Goal: Contribute content: Contribute content

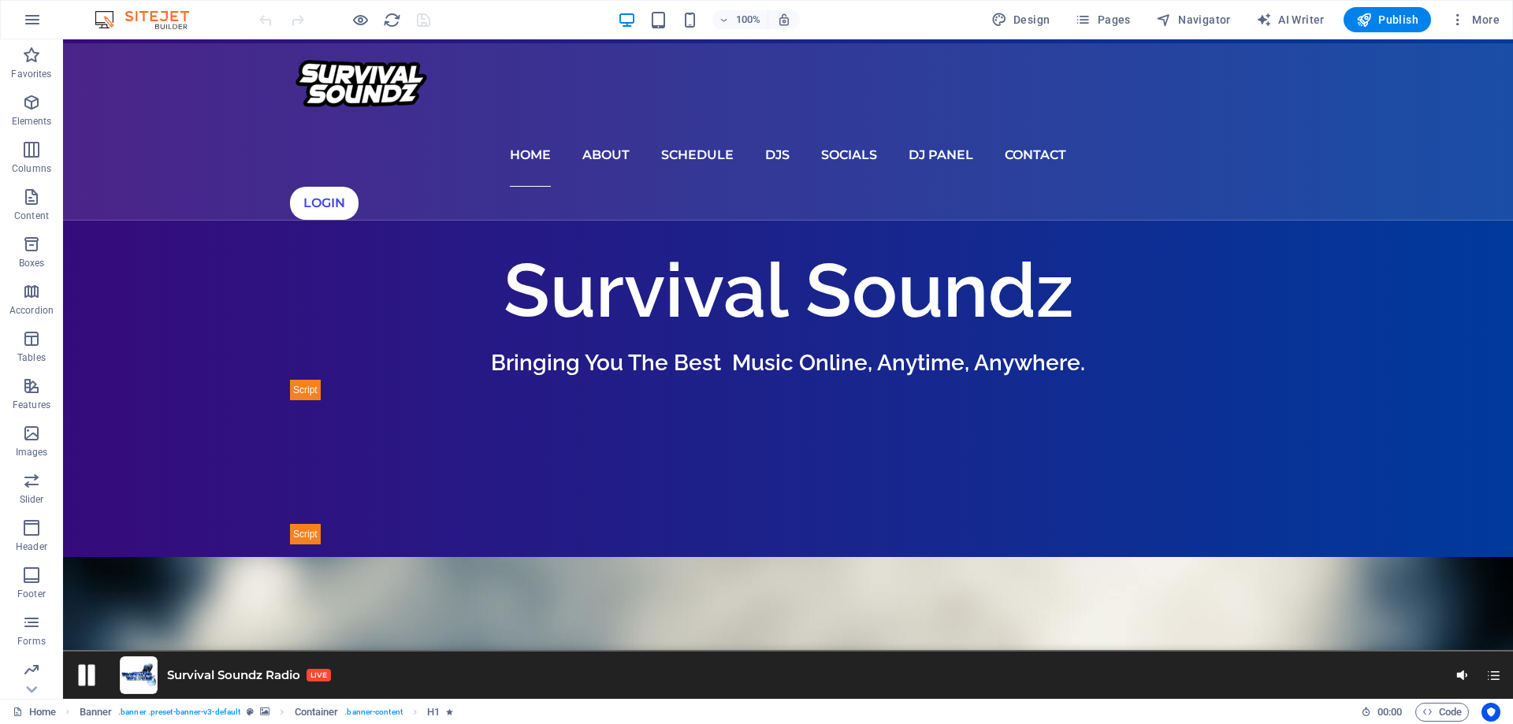
scroll to position [552, 0]
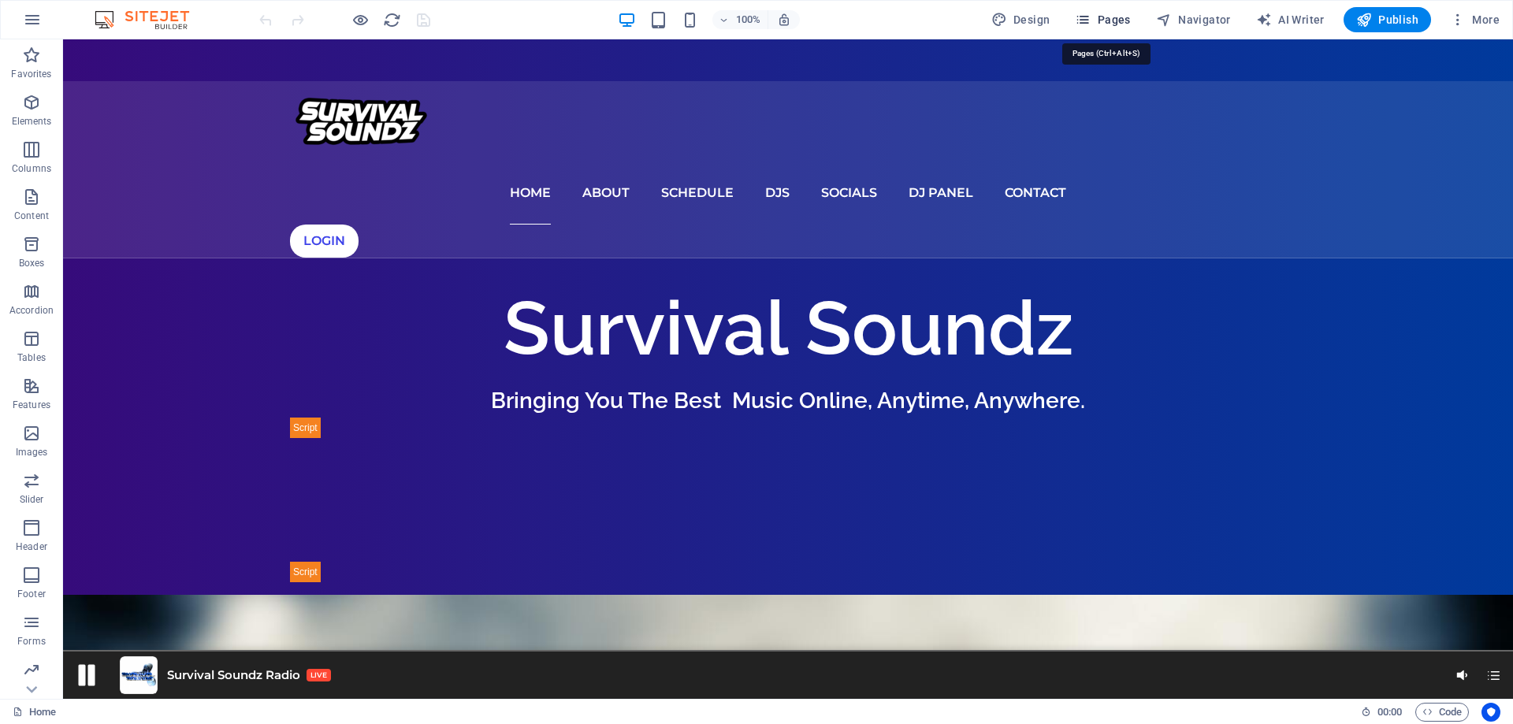
click at [1116, 17] on span "Pages" at bounding box center [1102, 20] width 55 height 16
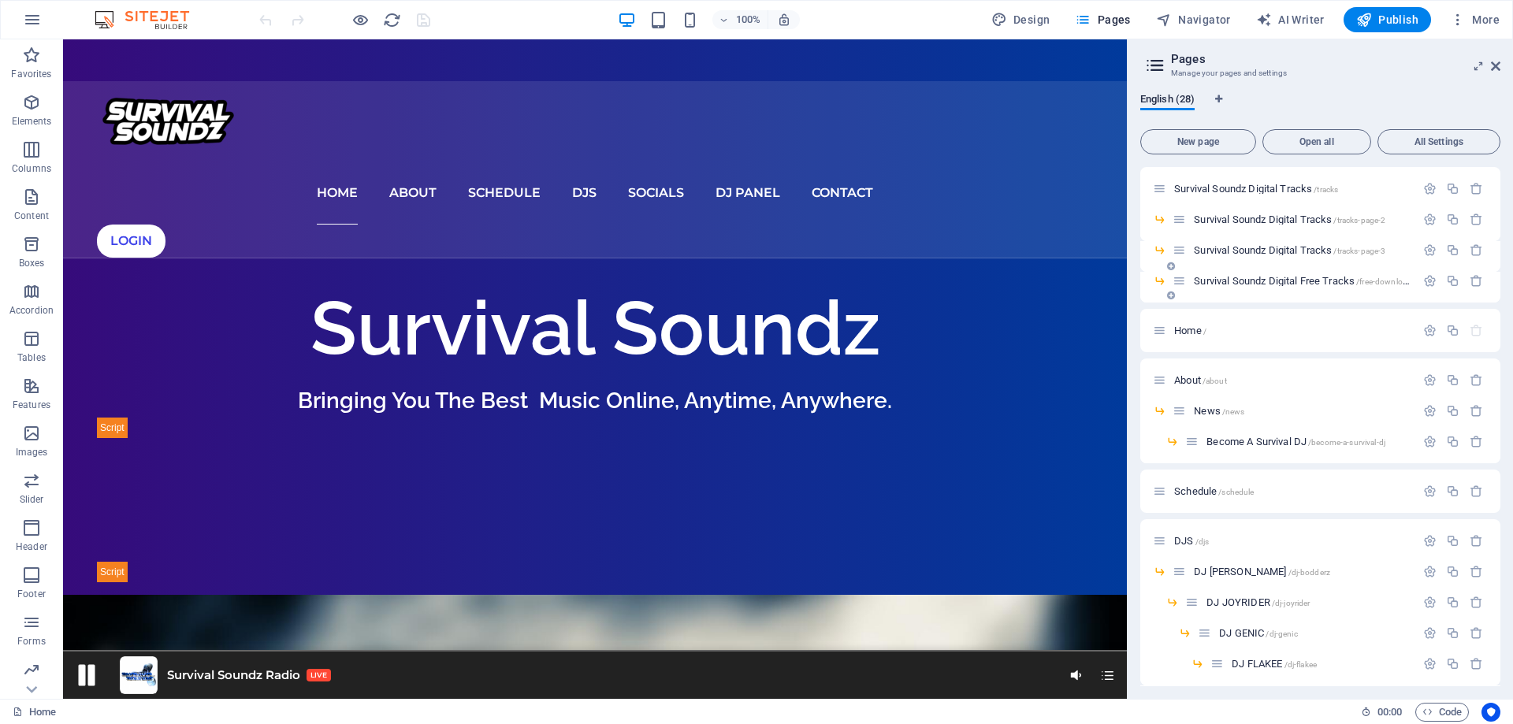
click at [1237, 281] on span "Survival Soundz Digital Free Tracks /free-downloads" at bounding box center [1304, 281] width 221 height 12
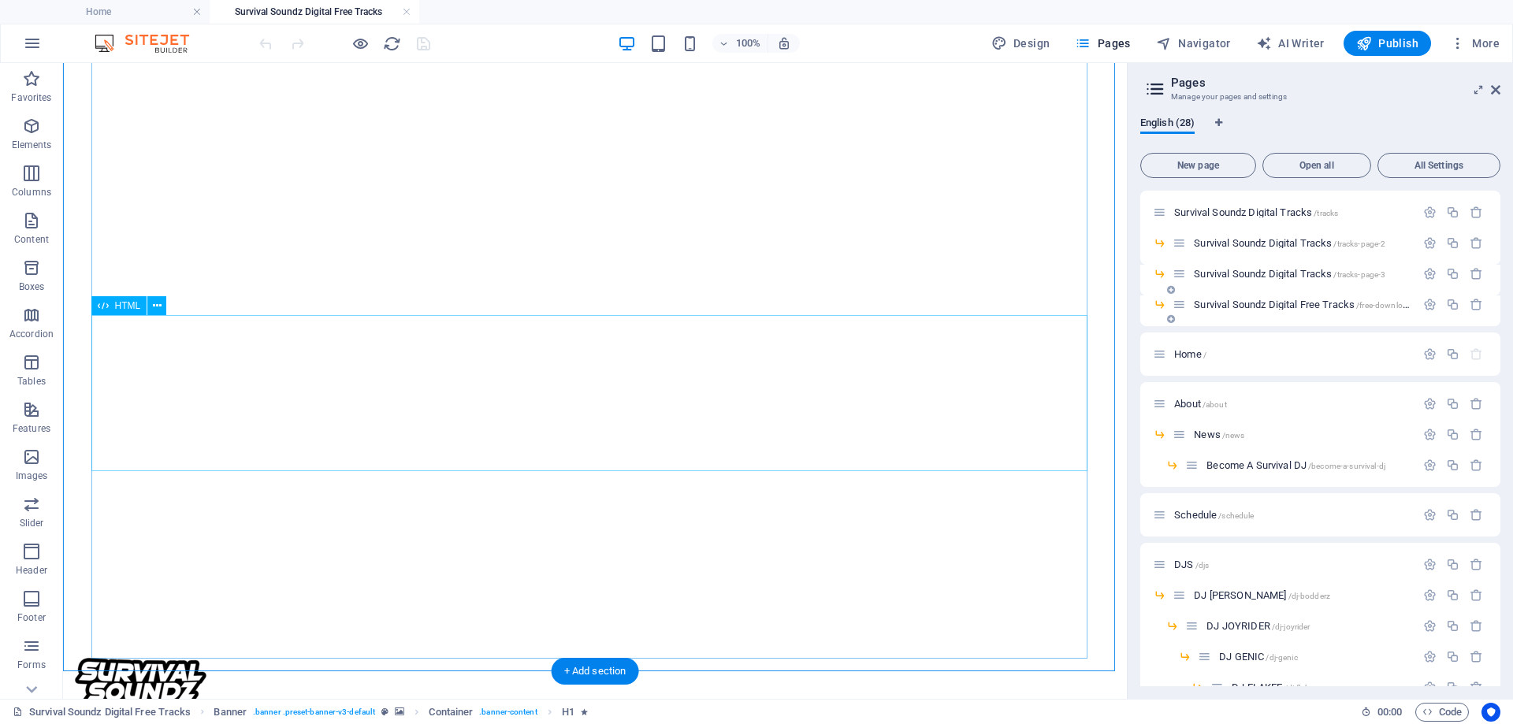
scroll to position [1218, 0]
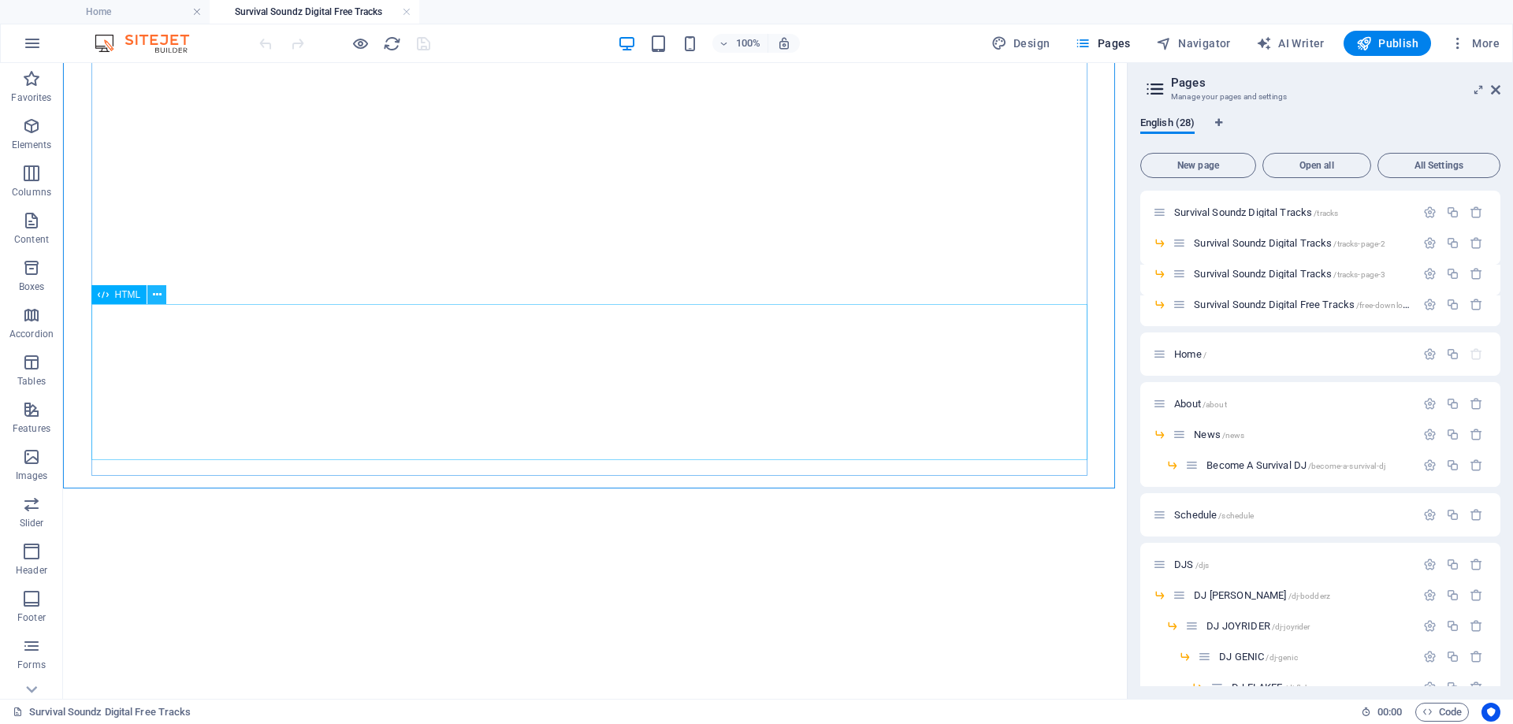
click at [160, 288] on icon at bounding box center [157, 295] width 9 height 17
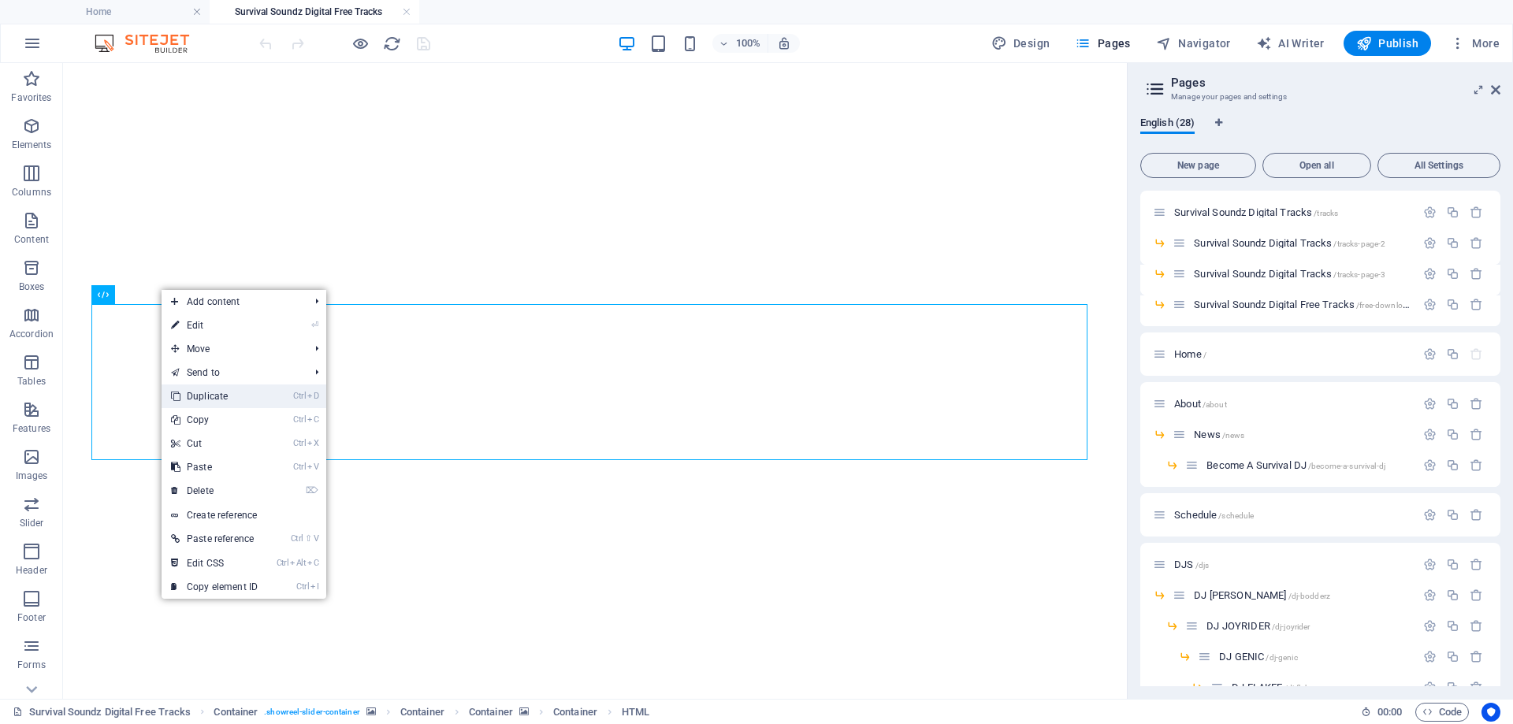
click at [217, 391] on link "Ctrl D Duplicate" at bounding box center [215, 397] width 106 height 24
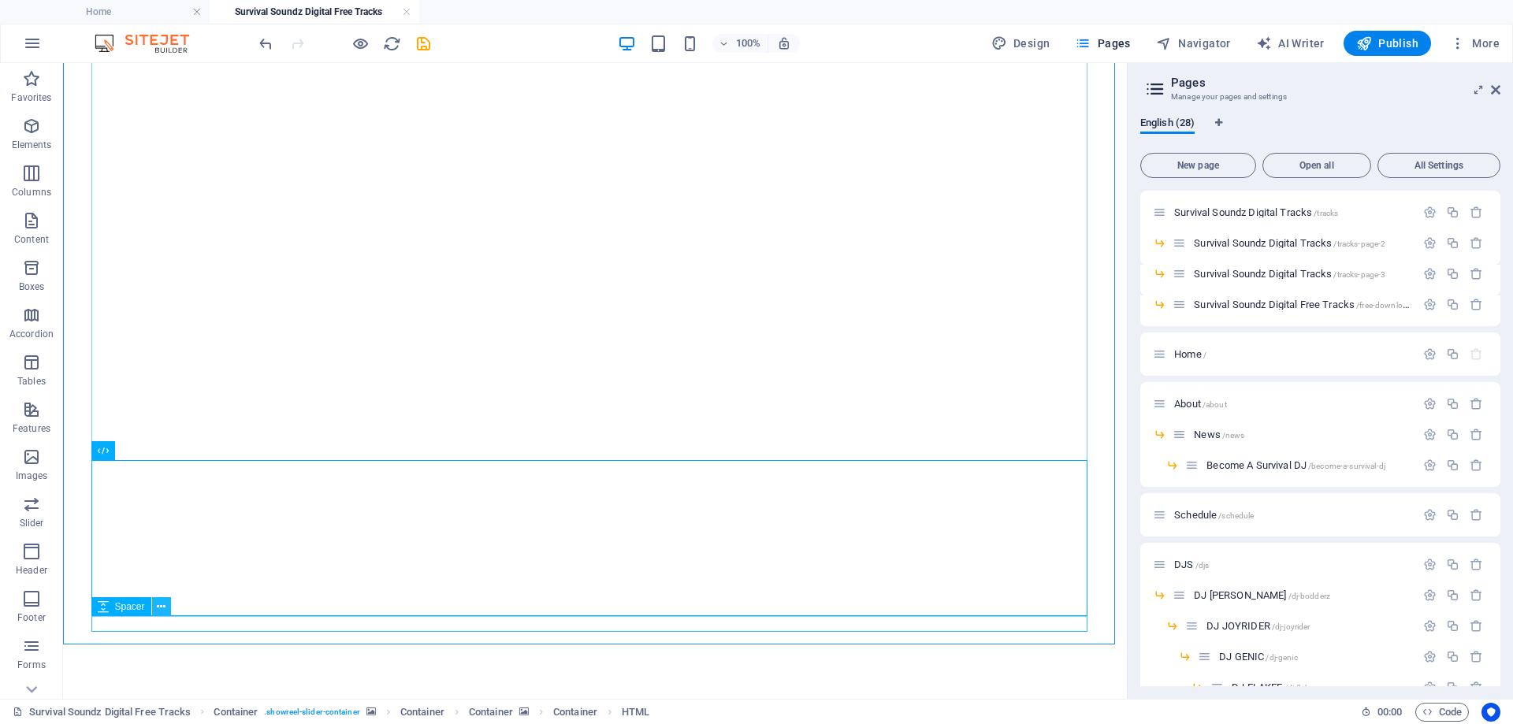
click at [165, 604] on icon at bounding box center [161, 607] width 9 height 17
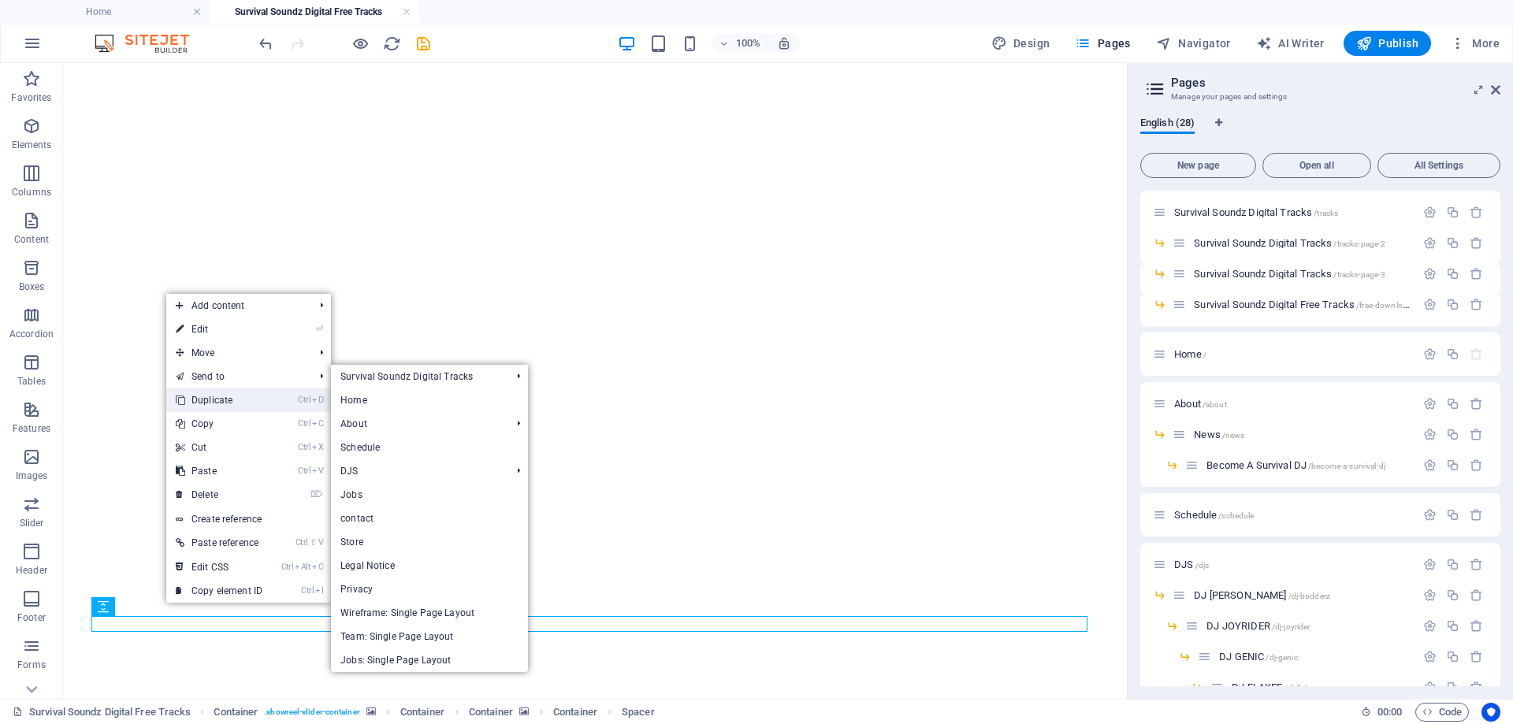
click at [235, 403] on link "Ctrl D Duplicate" at bounding box center [219, 401] width 106 height 24
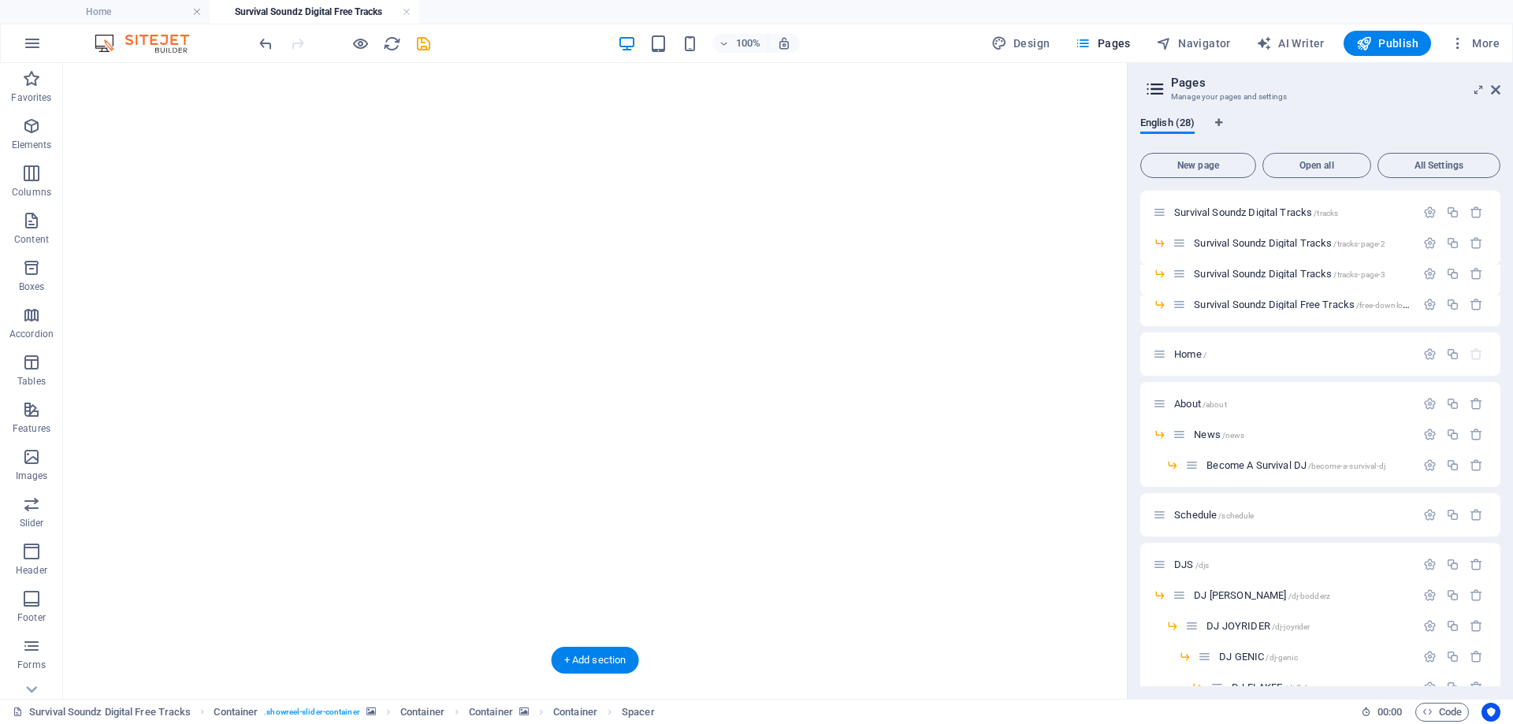
drag, startPoint x: 192, startPoint y: 671, endPoint x: 149, endPoint y: 495, distance: 181.6
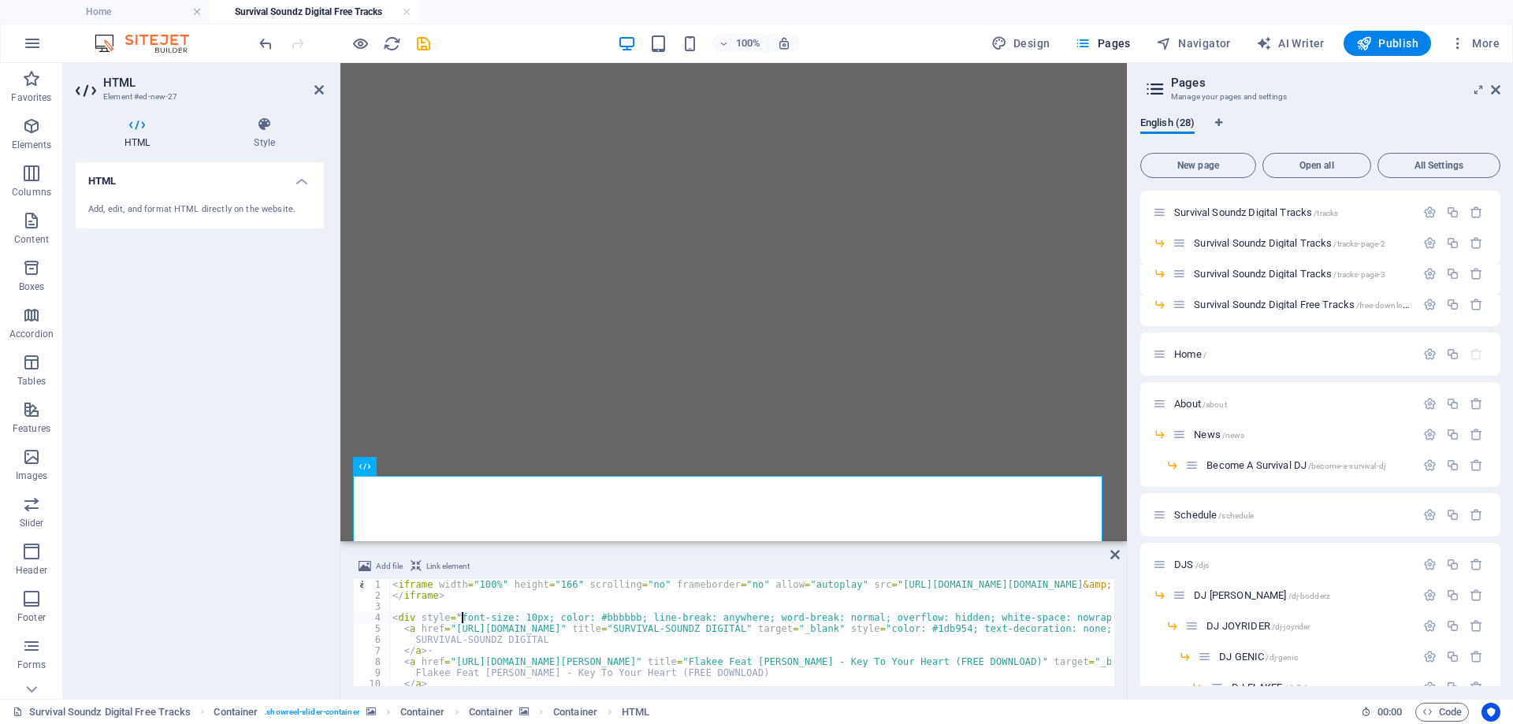
type textarea "</div>"
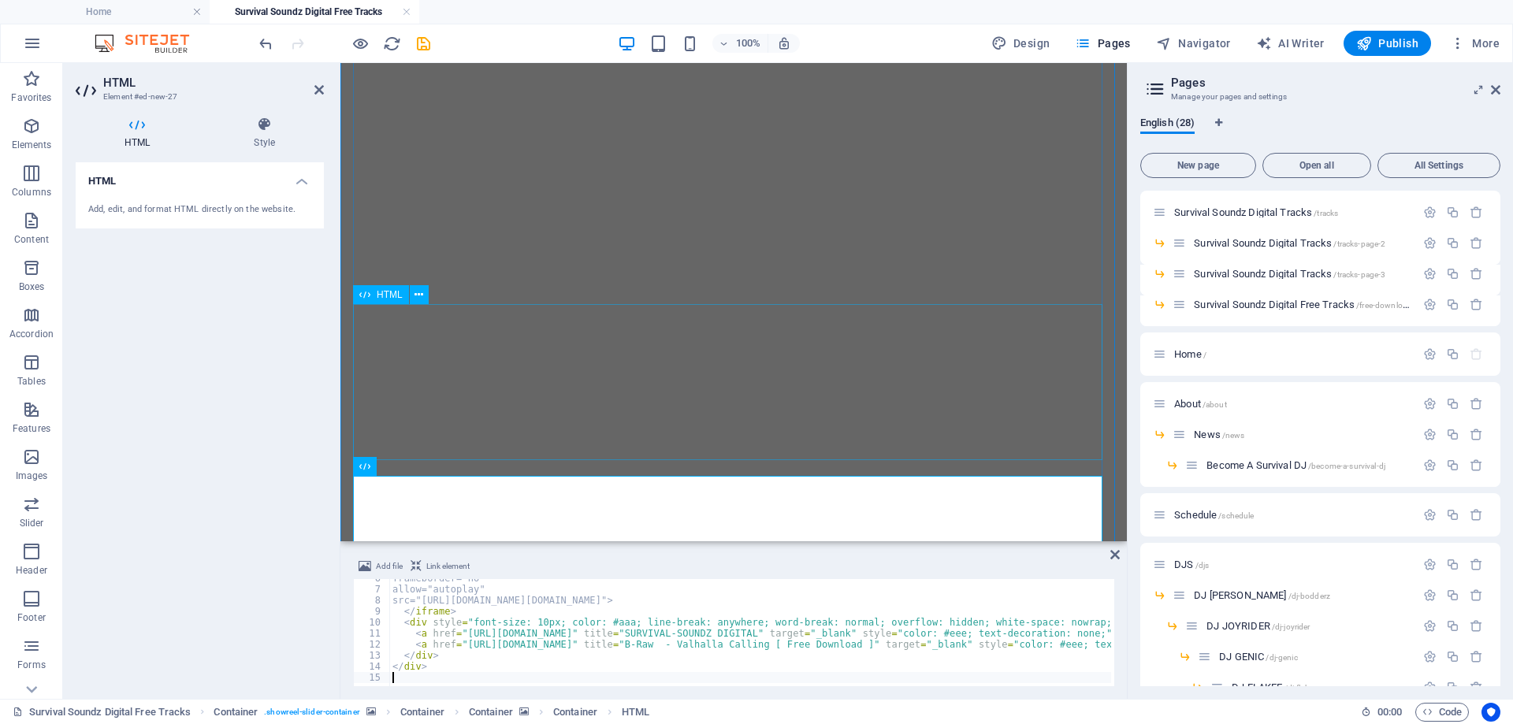
scroll to position [61, 0]
click at [160, 505] on div "HTML Add, edit, and format HTML directly on the website." at bounding box center [200, 424] width 248 height 524
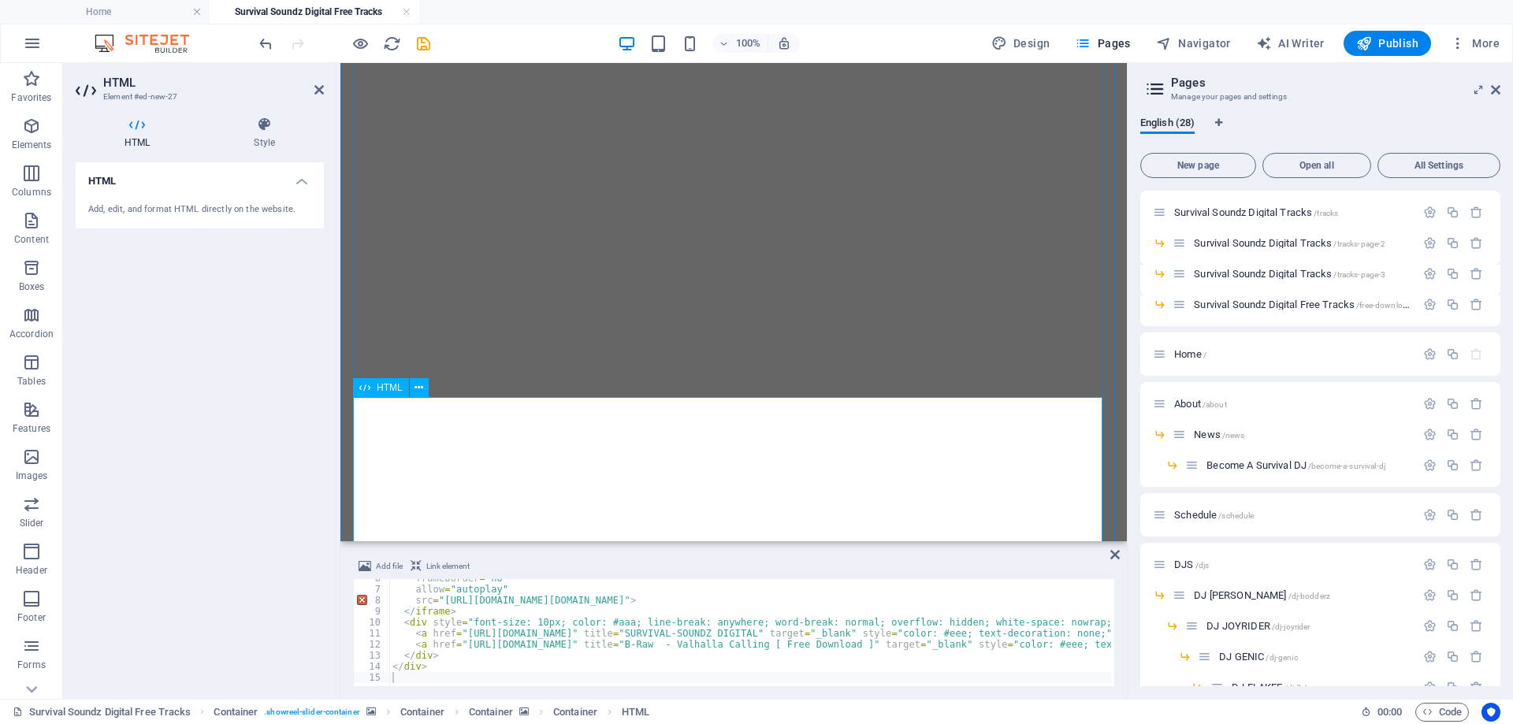
scroll to position [1155, 0]
click at [1386, 48] on span "Publish" at bounding box center [1387, 43] width 62 height 16
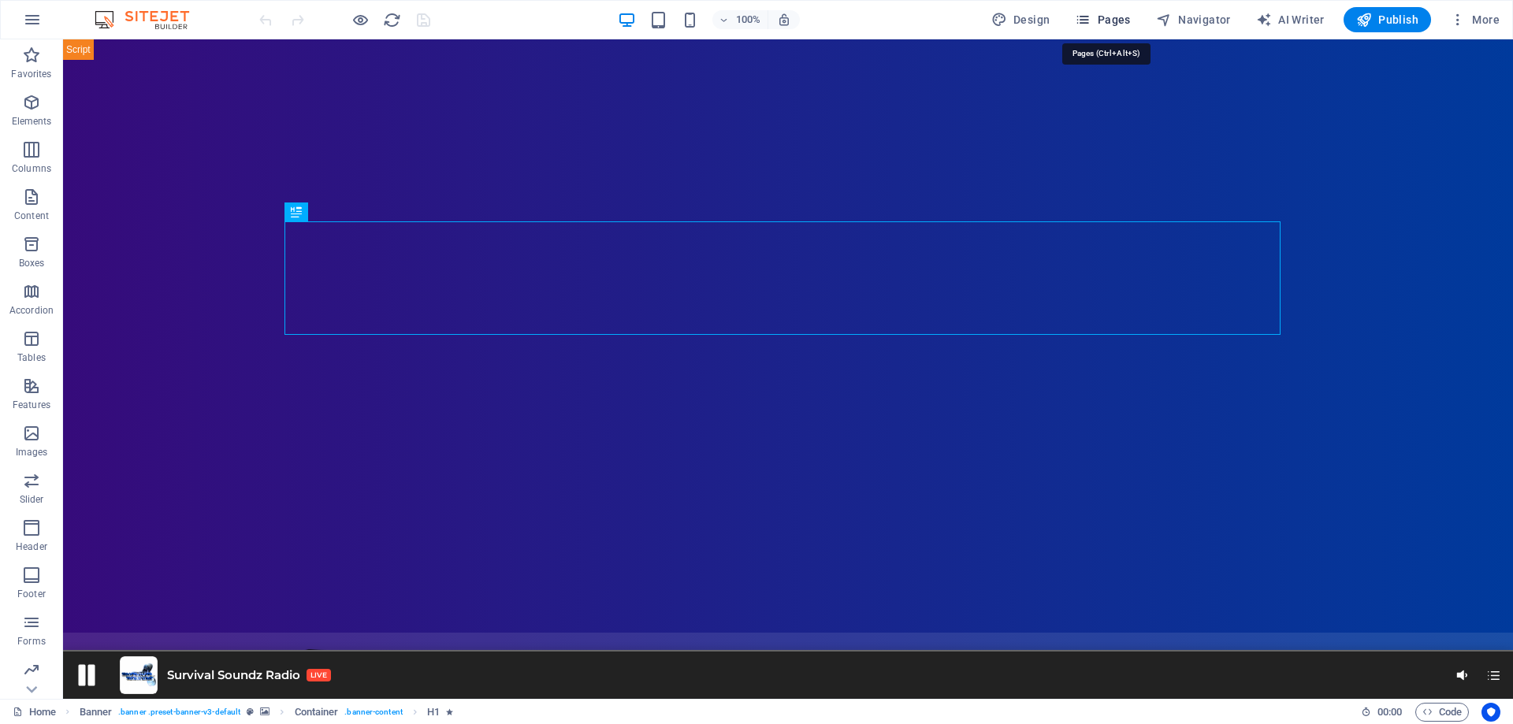
click at [1111, 18] on span "Pages" at bounding box center [1102, 20] width 55 height 16
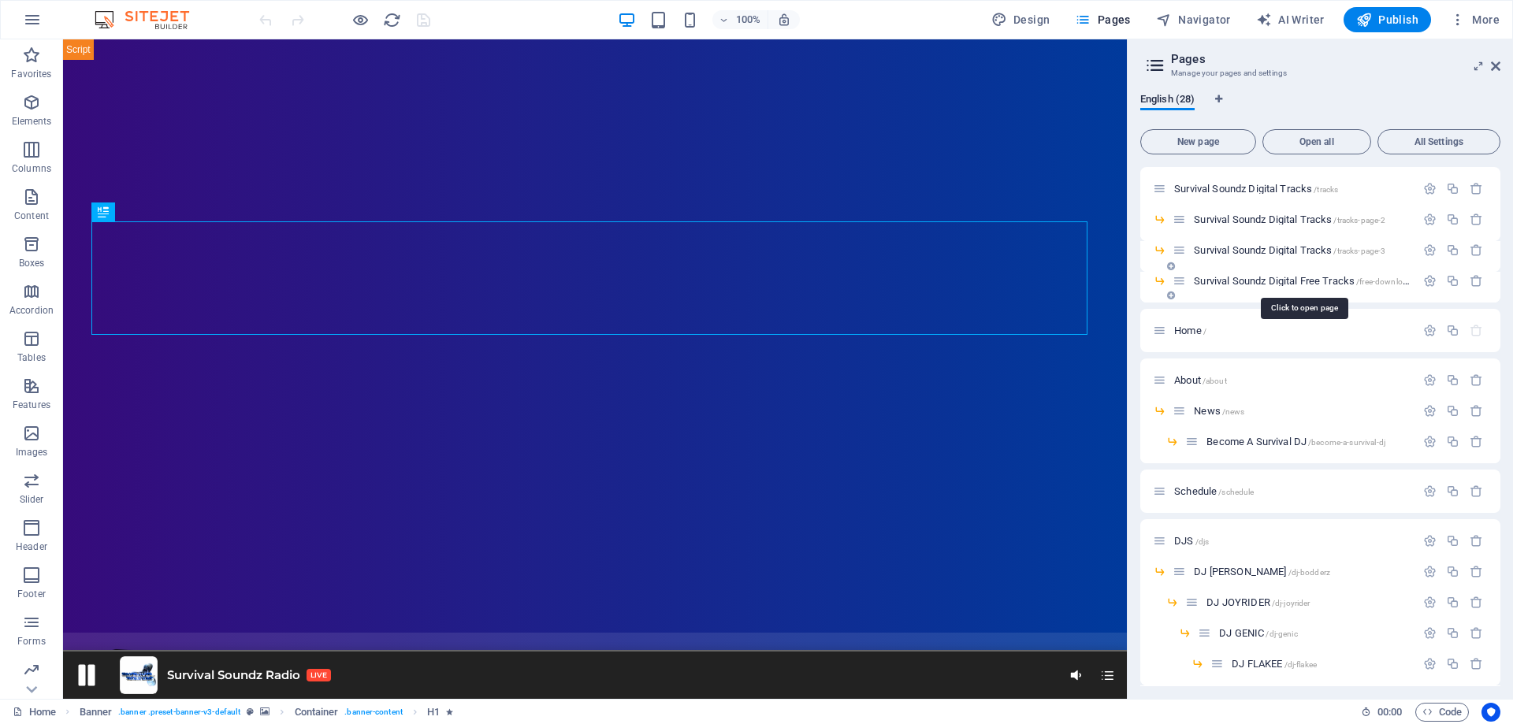
click at [1253, 283] on span "Survival Soundz Digital Free Tracks /free-downloads" at bounding box center [1304, 281] width 221 height 12
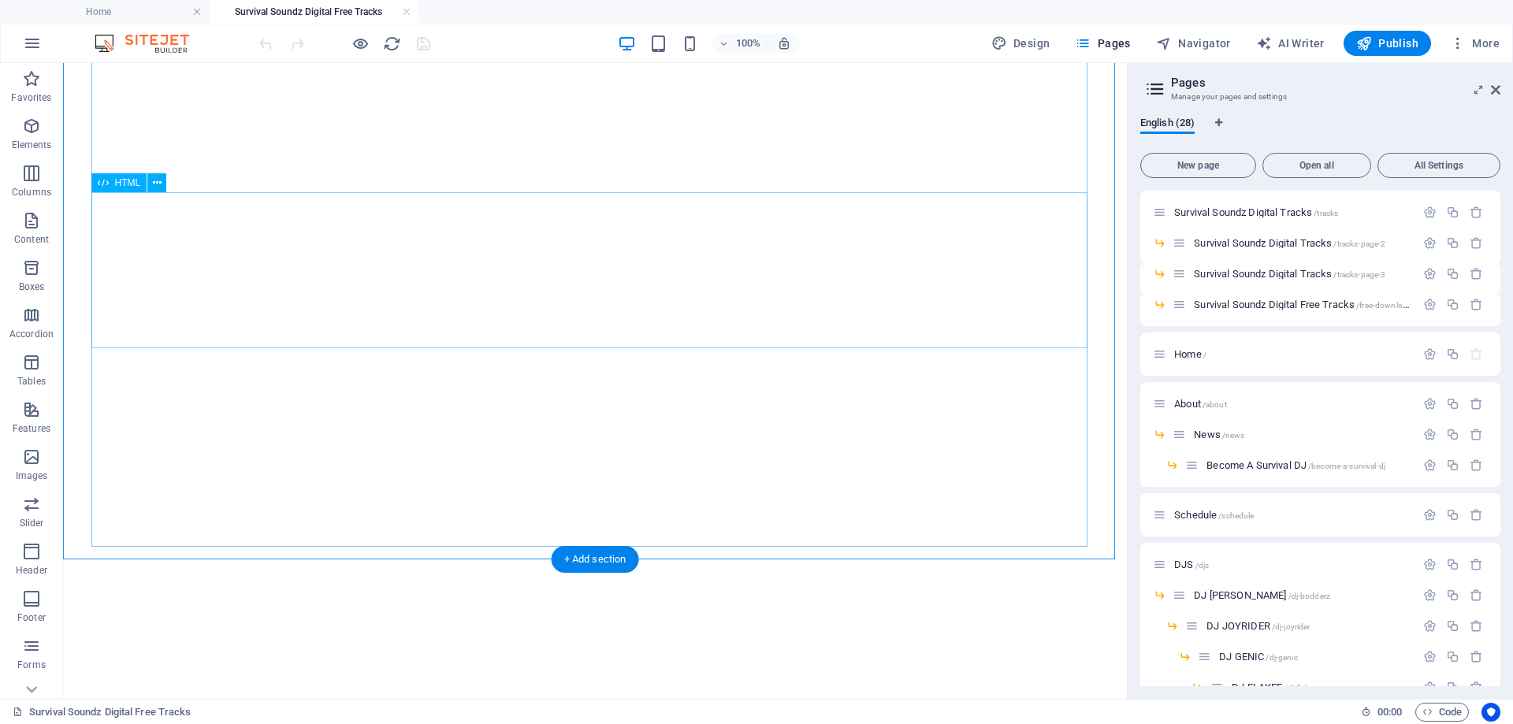
scroll to position [1322, 0]
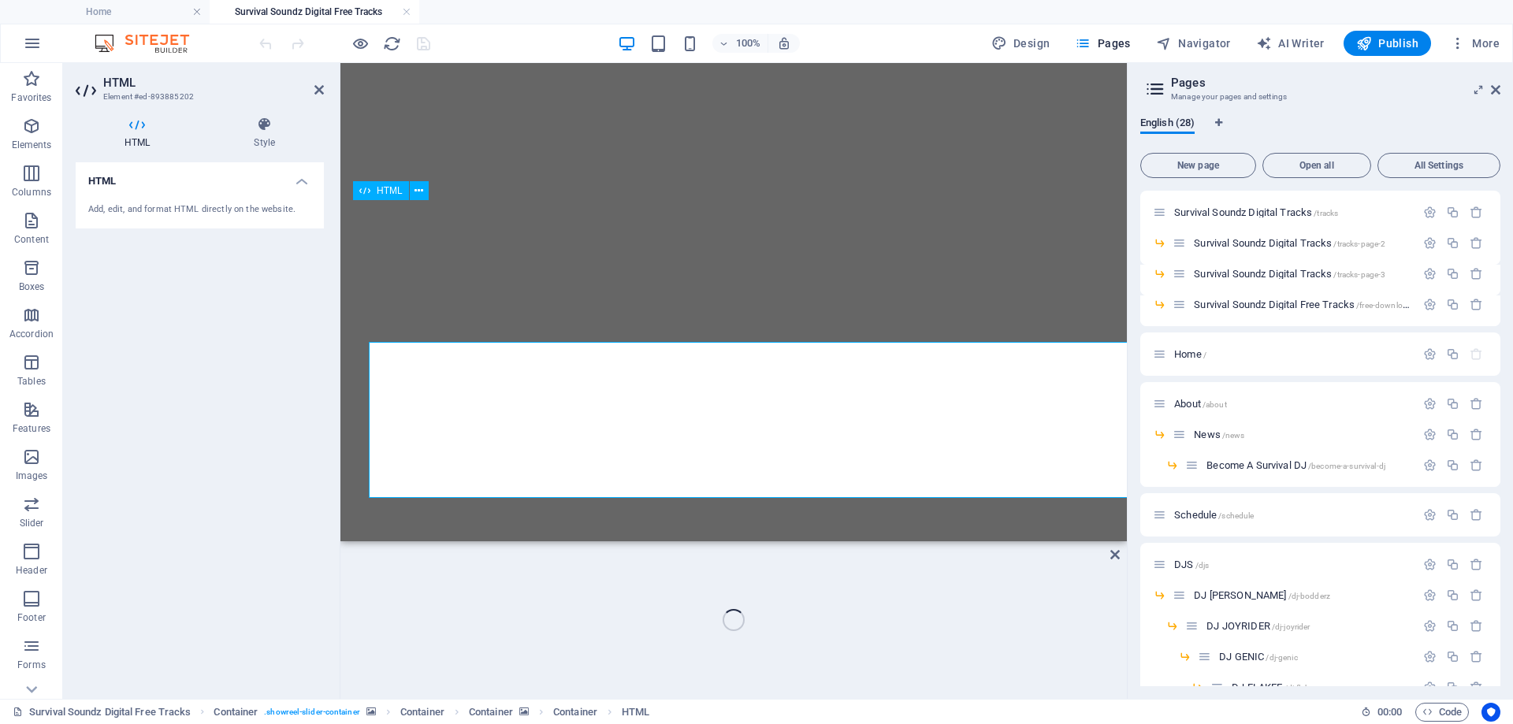
scroll to position [1181, 0]
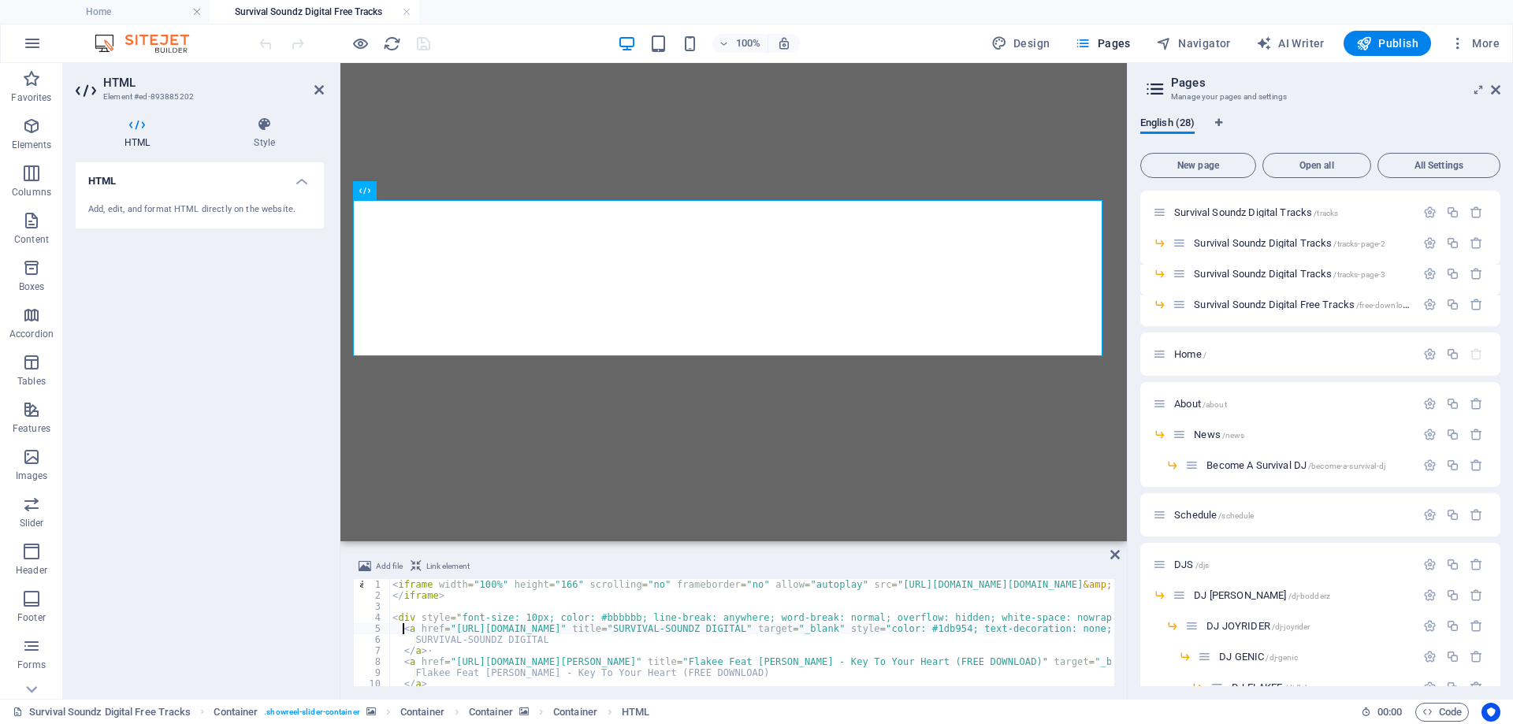
type textarea "</div>"
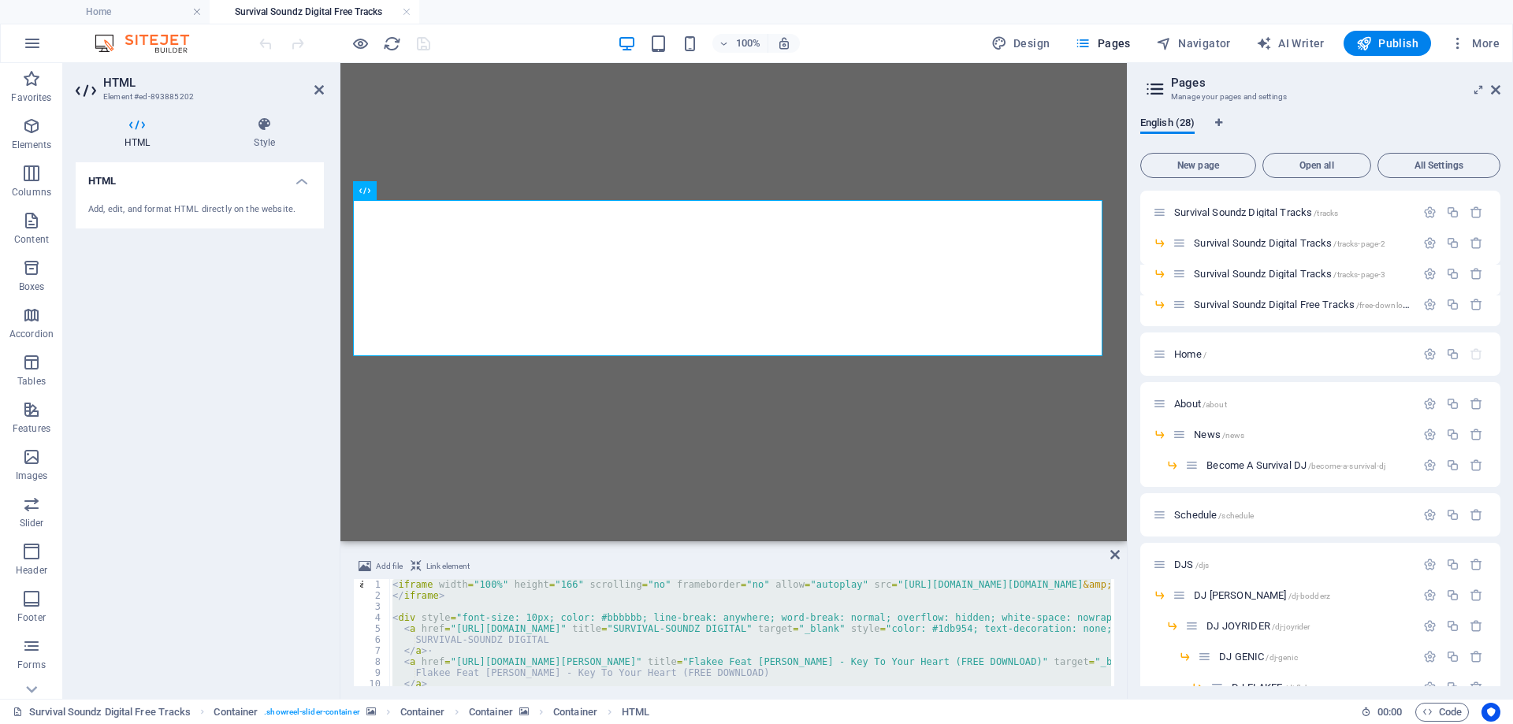
scroll to position [61, 0]
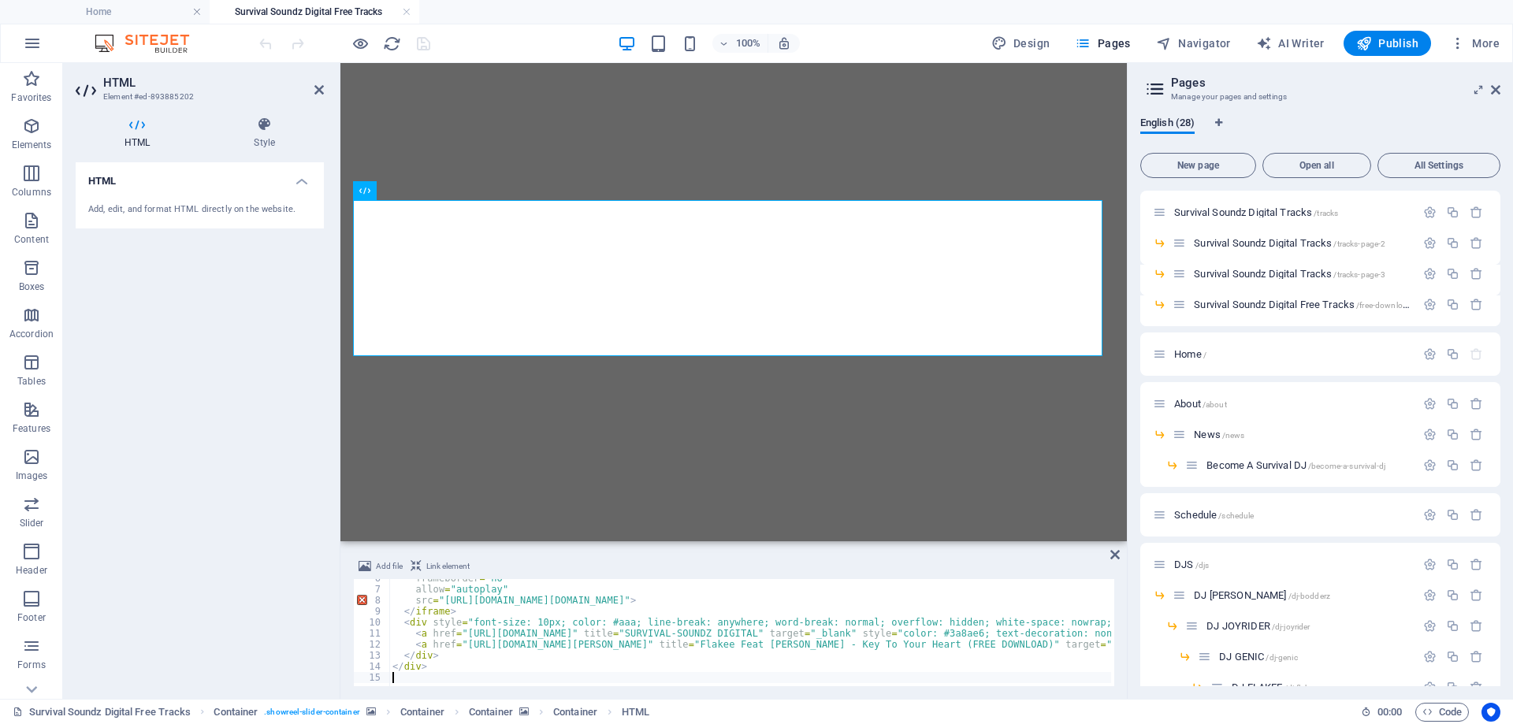
click at [202, 444] on div "HTML Add, edit, and format HTML directly on the website." at bounding box center [200, 424] width 248 height 524
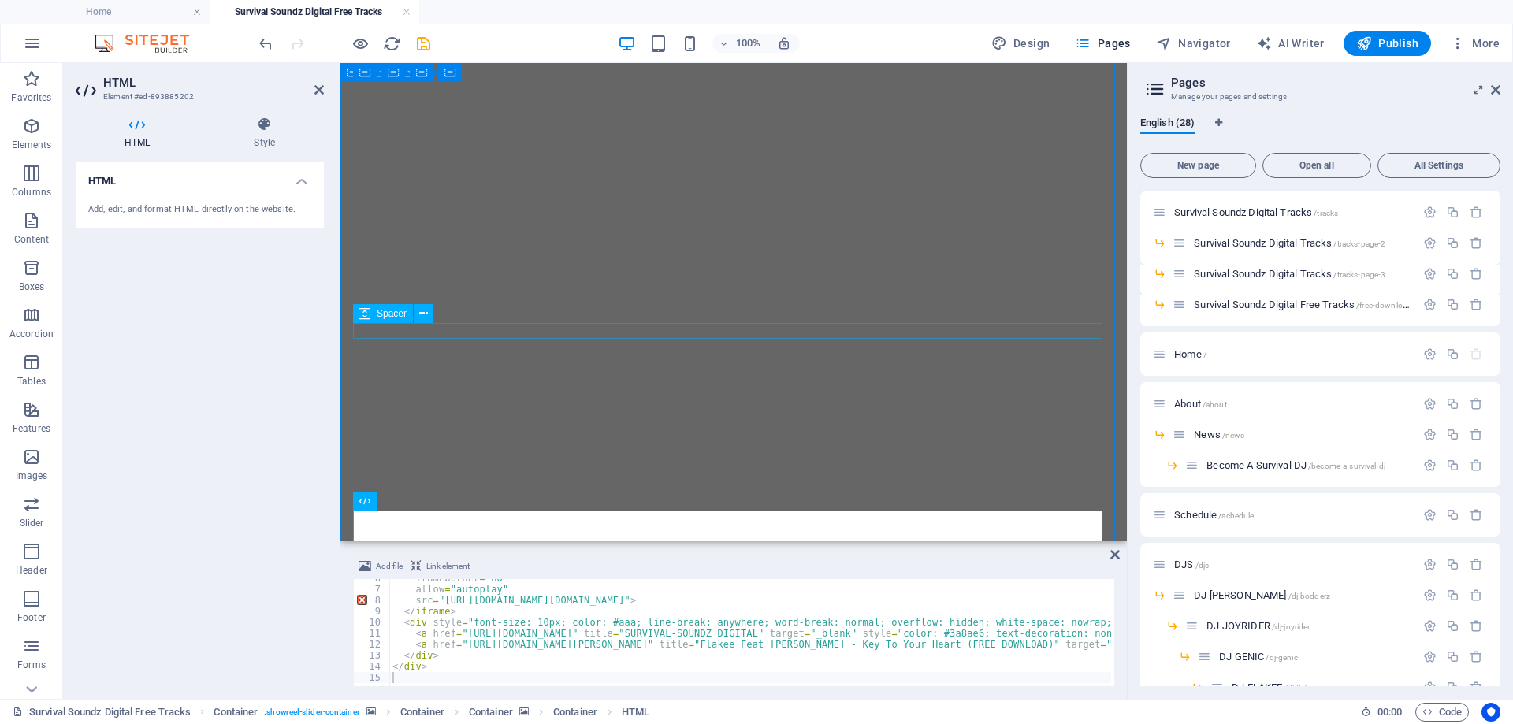
scroll to position [865, 0]
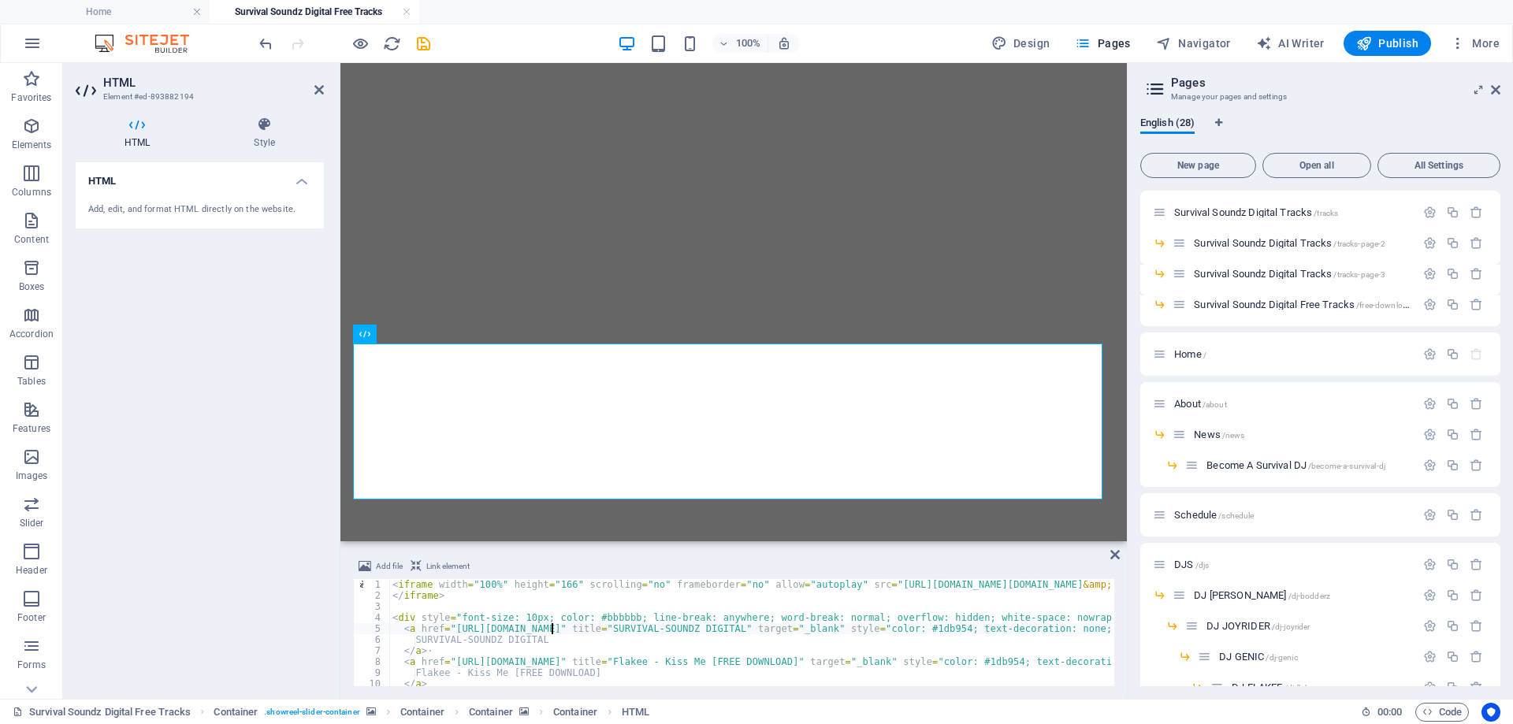
type textarea "</div>"
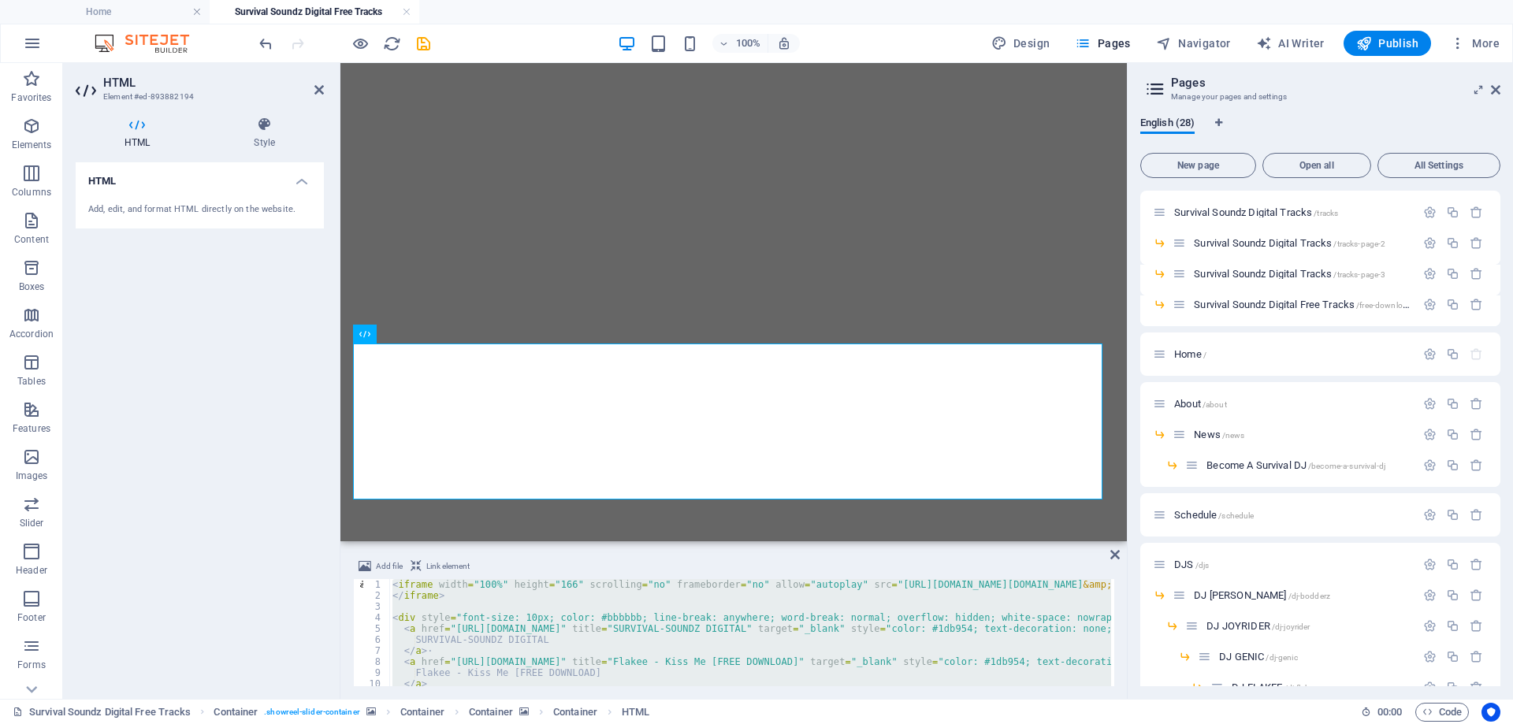
scroll to position [61, 0]
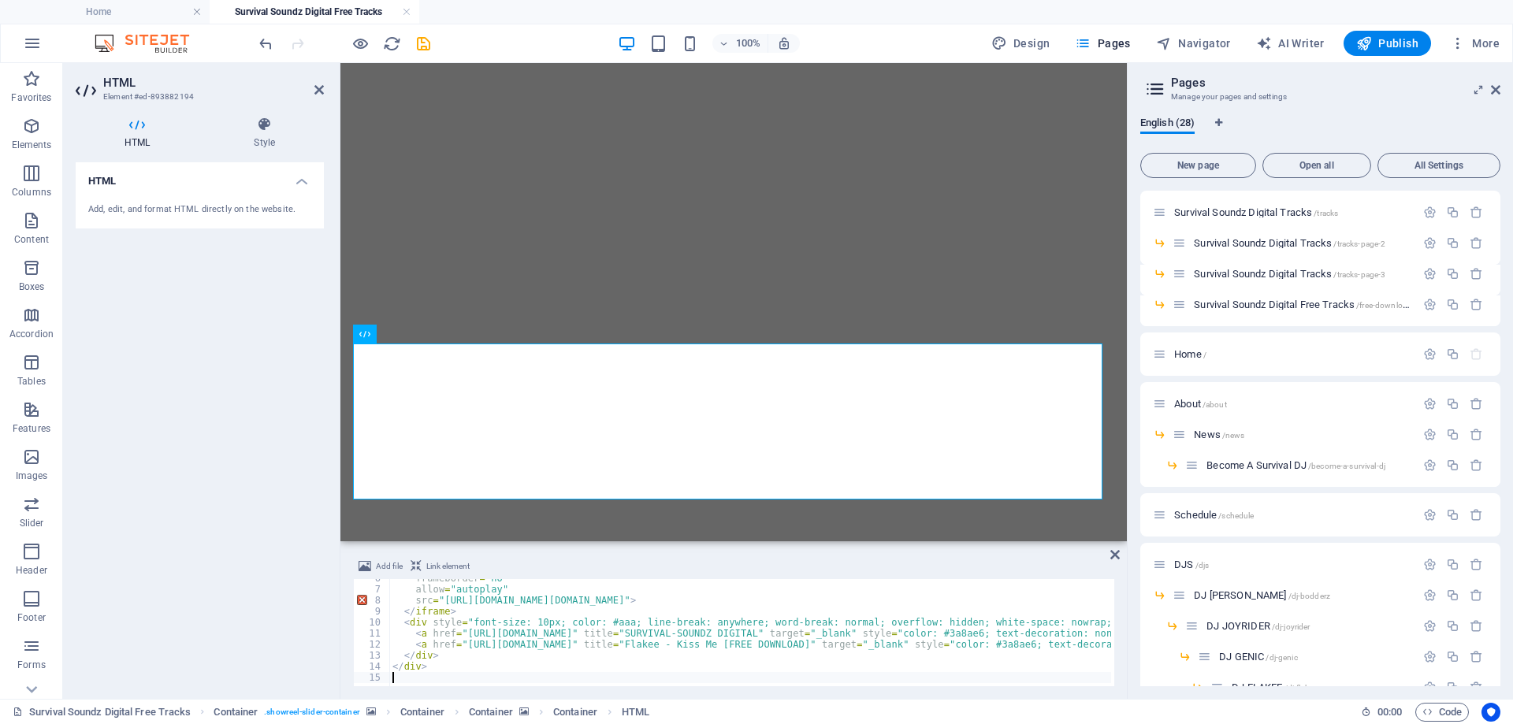
click at [257, 406] on div "HTML Add, edit, and format HTML directly on the website." at bounding box center [200, 424] width 248 height 524
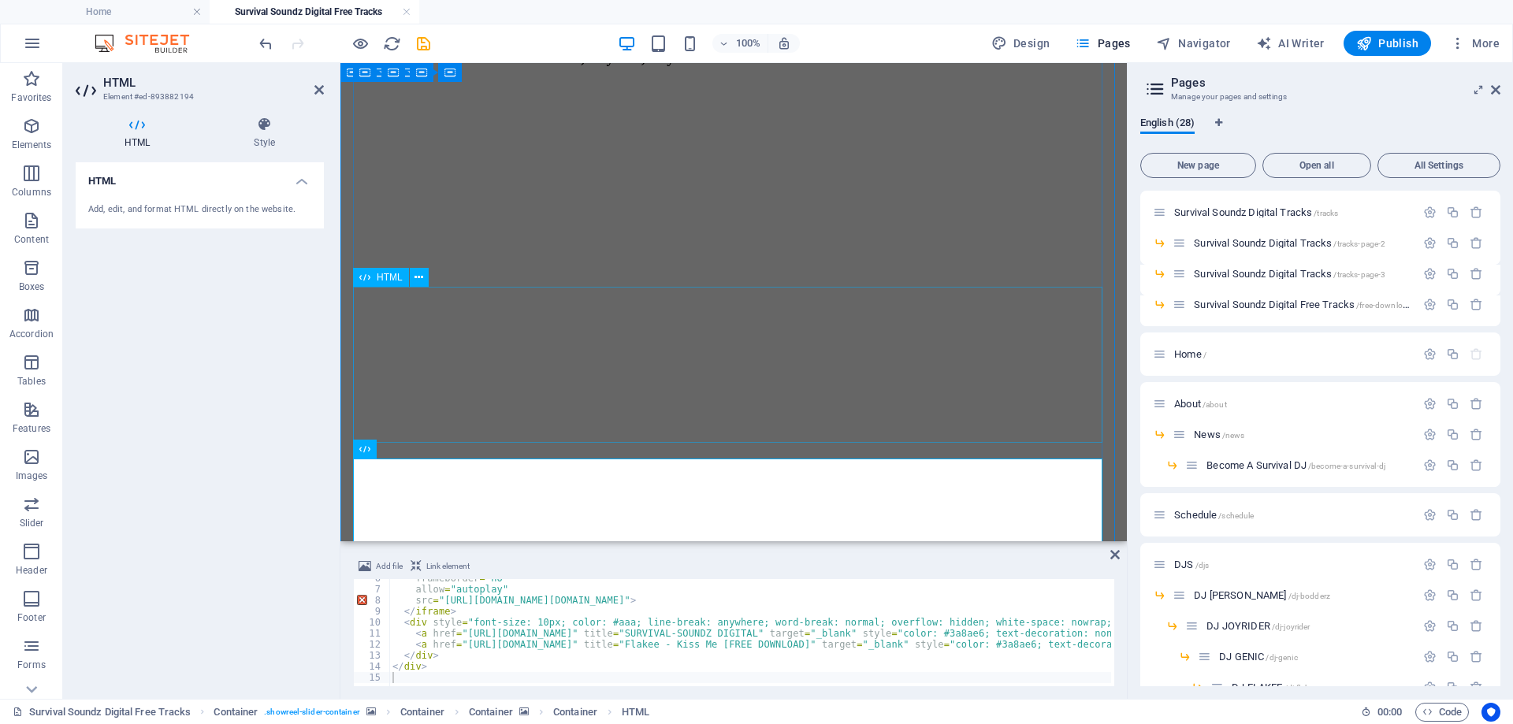
scroll to position [708, 0]
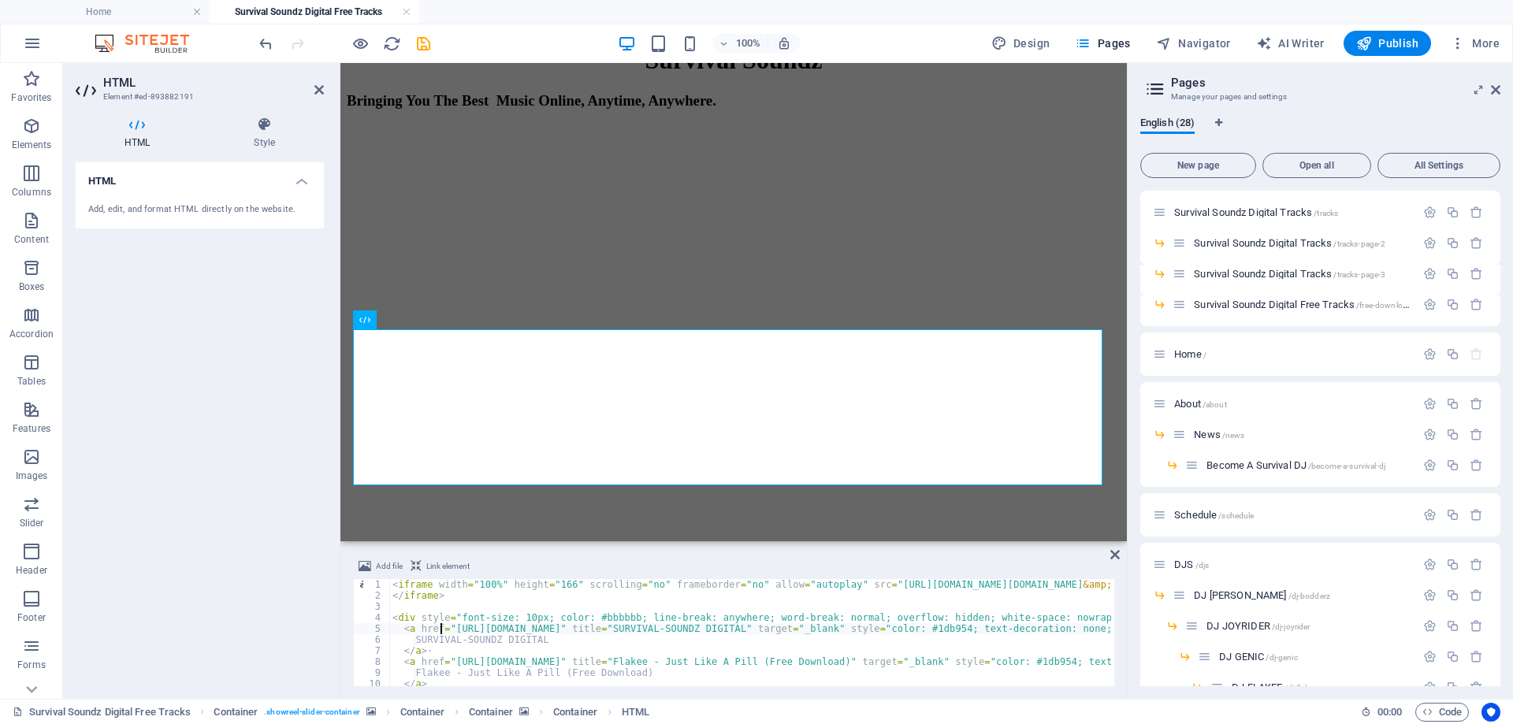
type textarea "</div>"
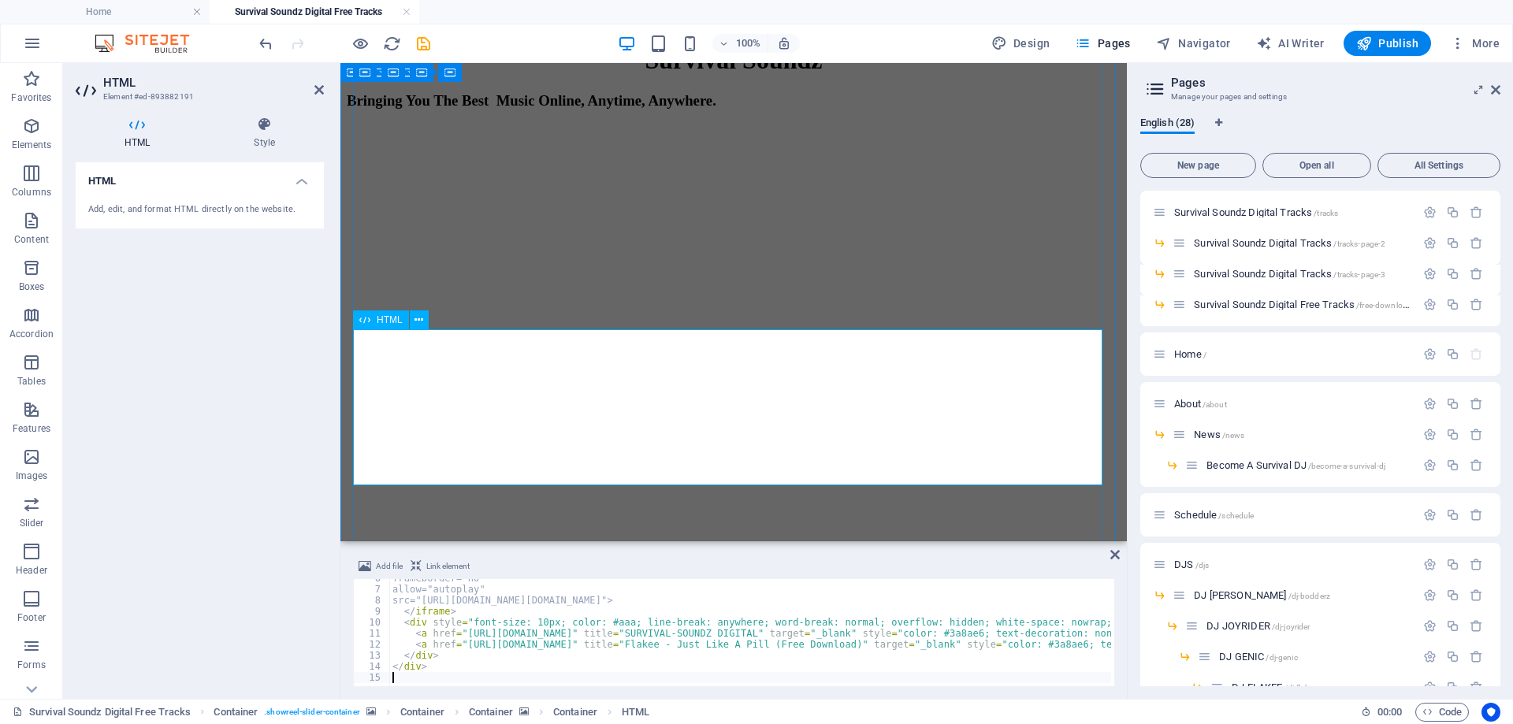
scroll to position [61, 0]
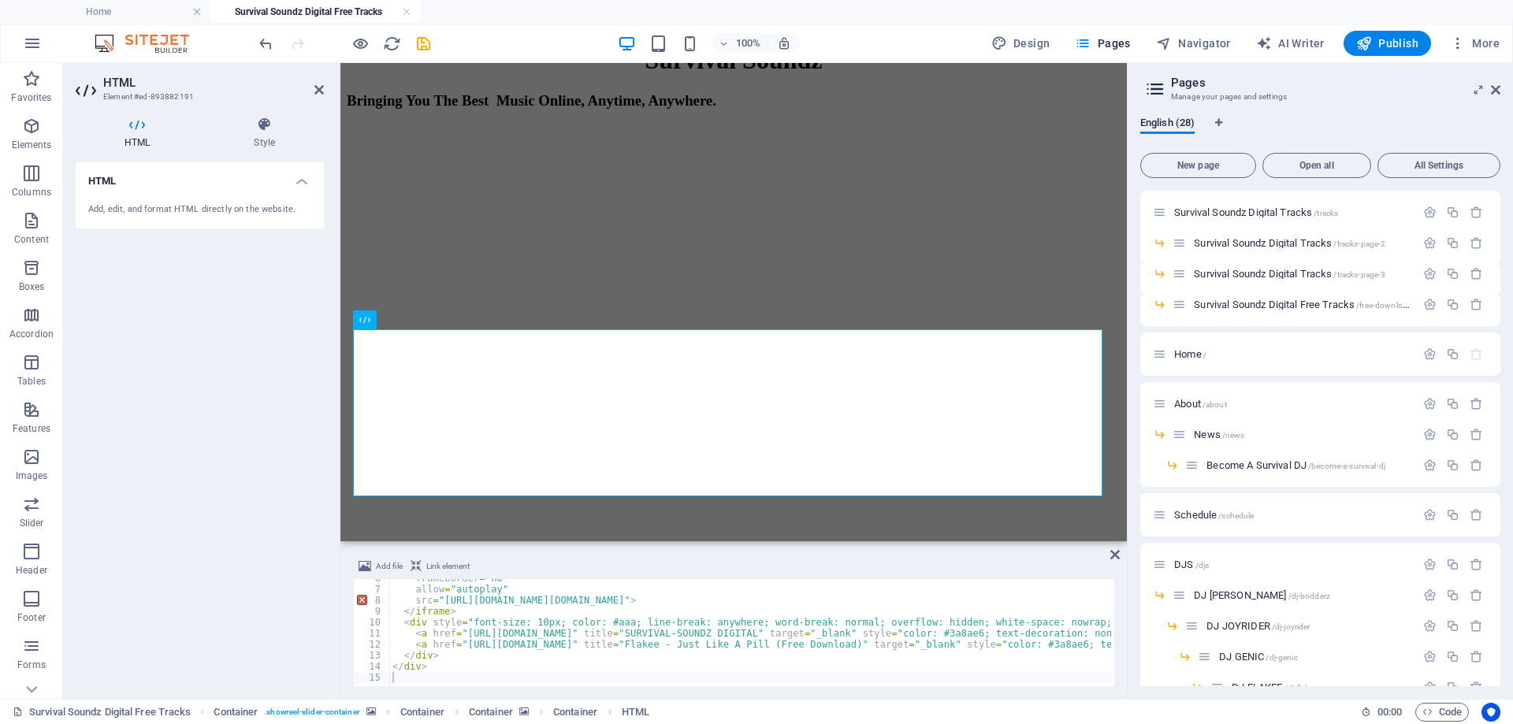
click at [206, 493] on div "HTML Add, edit, and format HTML directly on the website." at bounding box center [200, 424] width 248 height 524
click at [418, 43] on icon "save" at bounding box center [424, 44] width 18 height 18
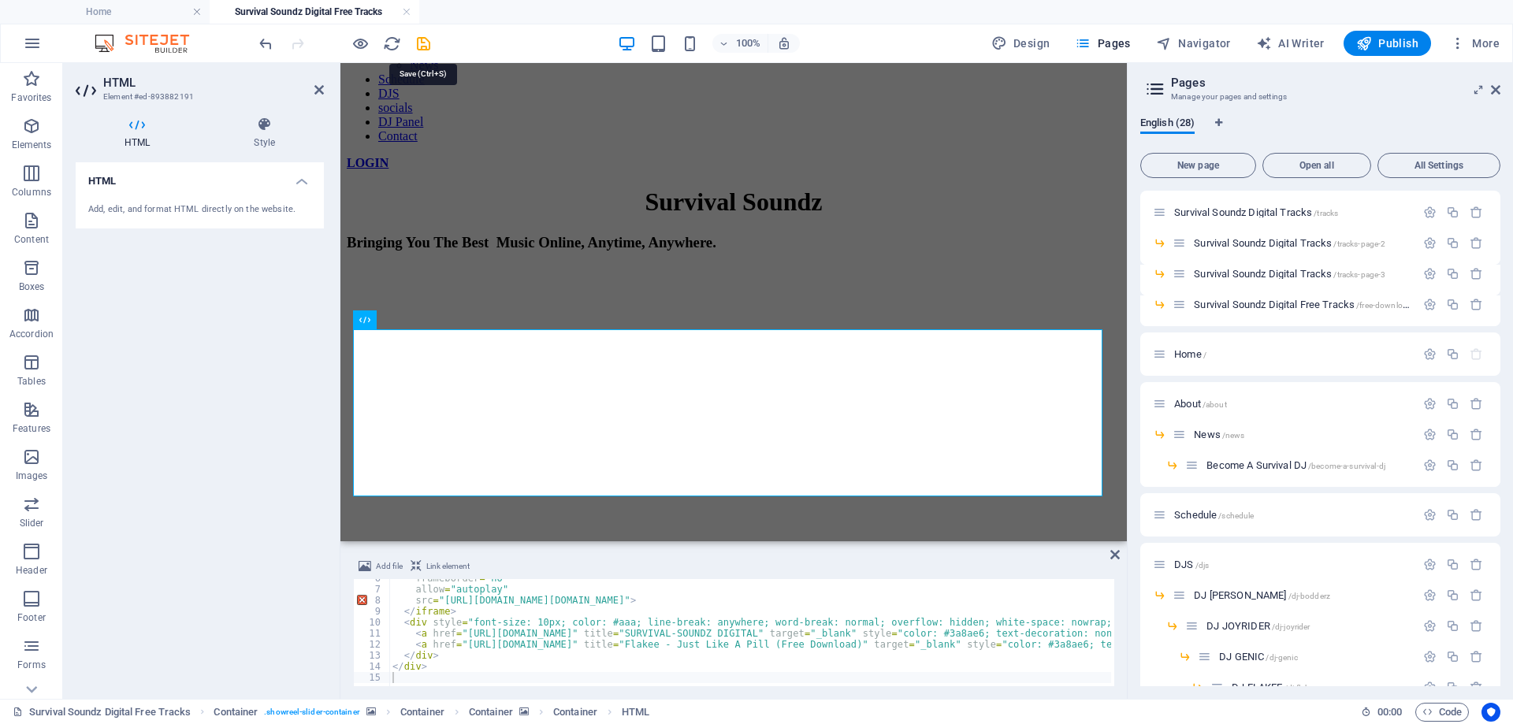
scroll to position [850, 0]
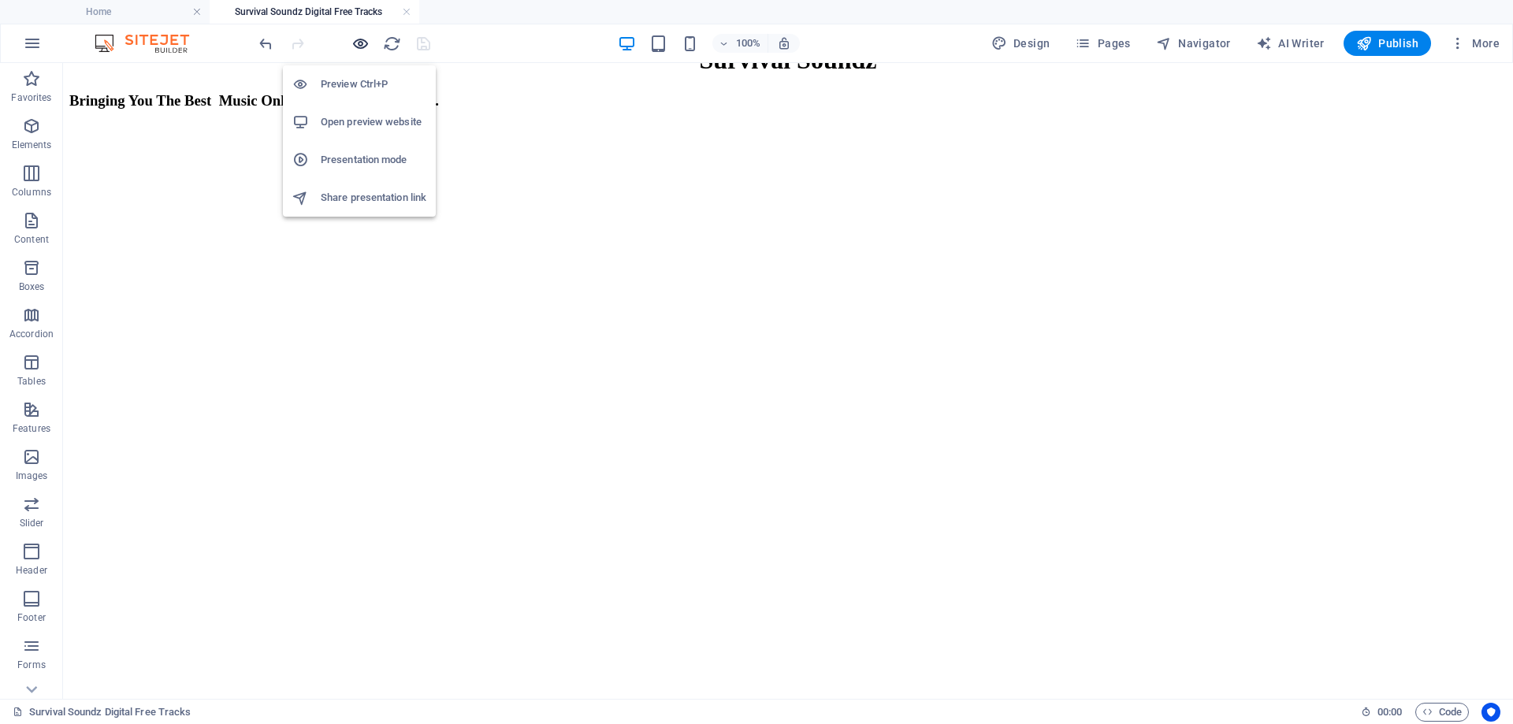
click at [360, 41] on icon "button" at bounding box center [360, 44] width 18 height 18
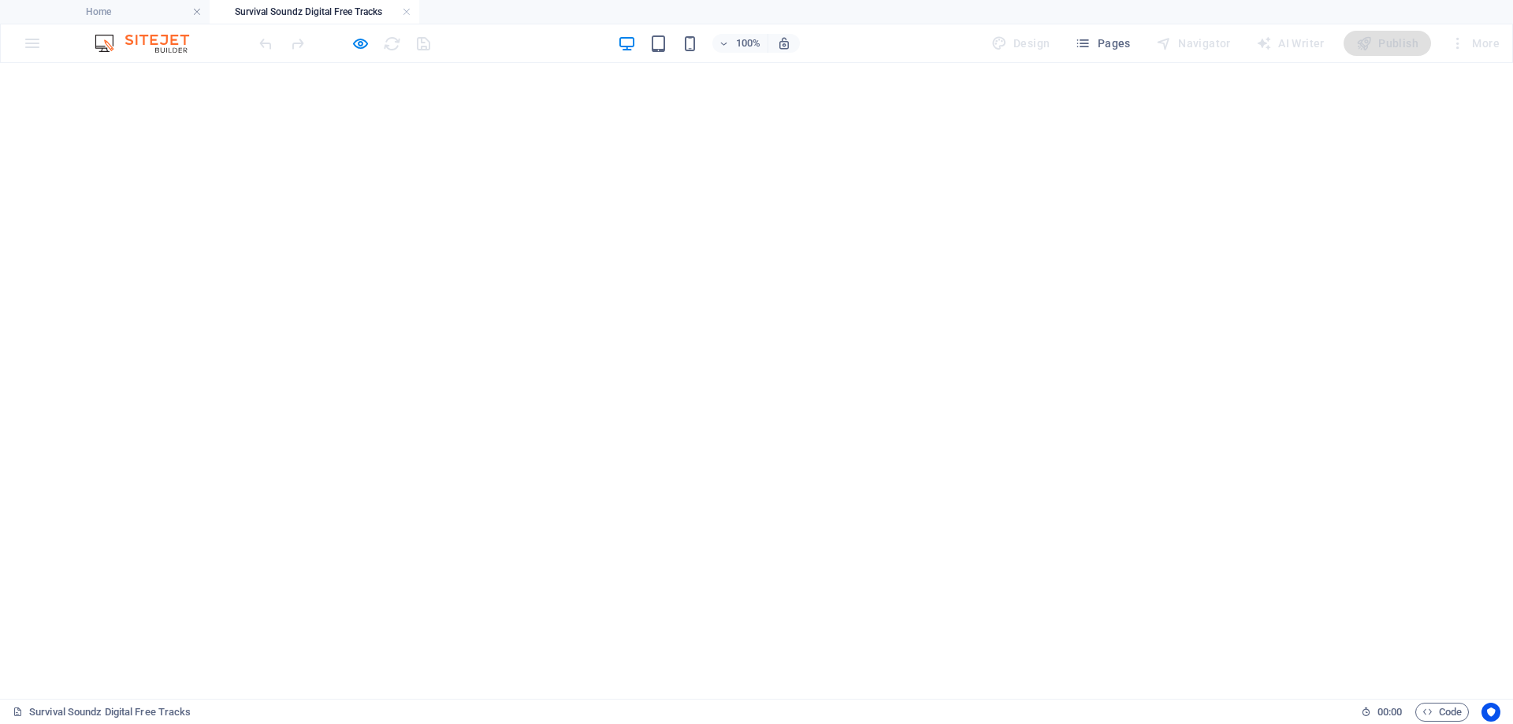
scroll to position [1401, 0]
click at [366, 50] on icon "button" at bounding box center [360, 44] width 18 height 18
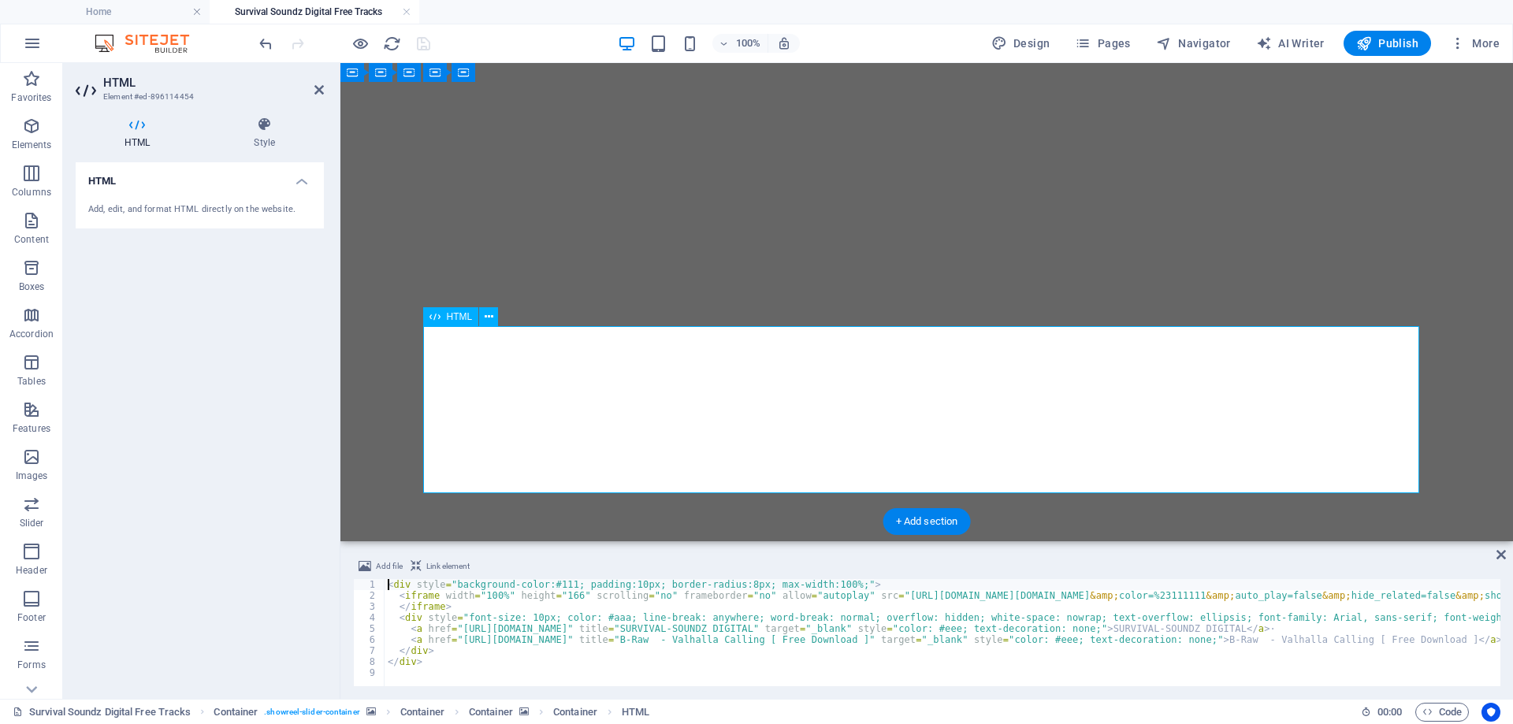
scroll to position [1259, 0]
type textarea "</div>"
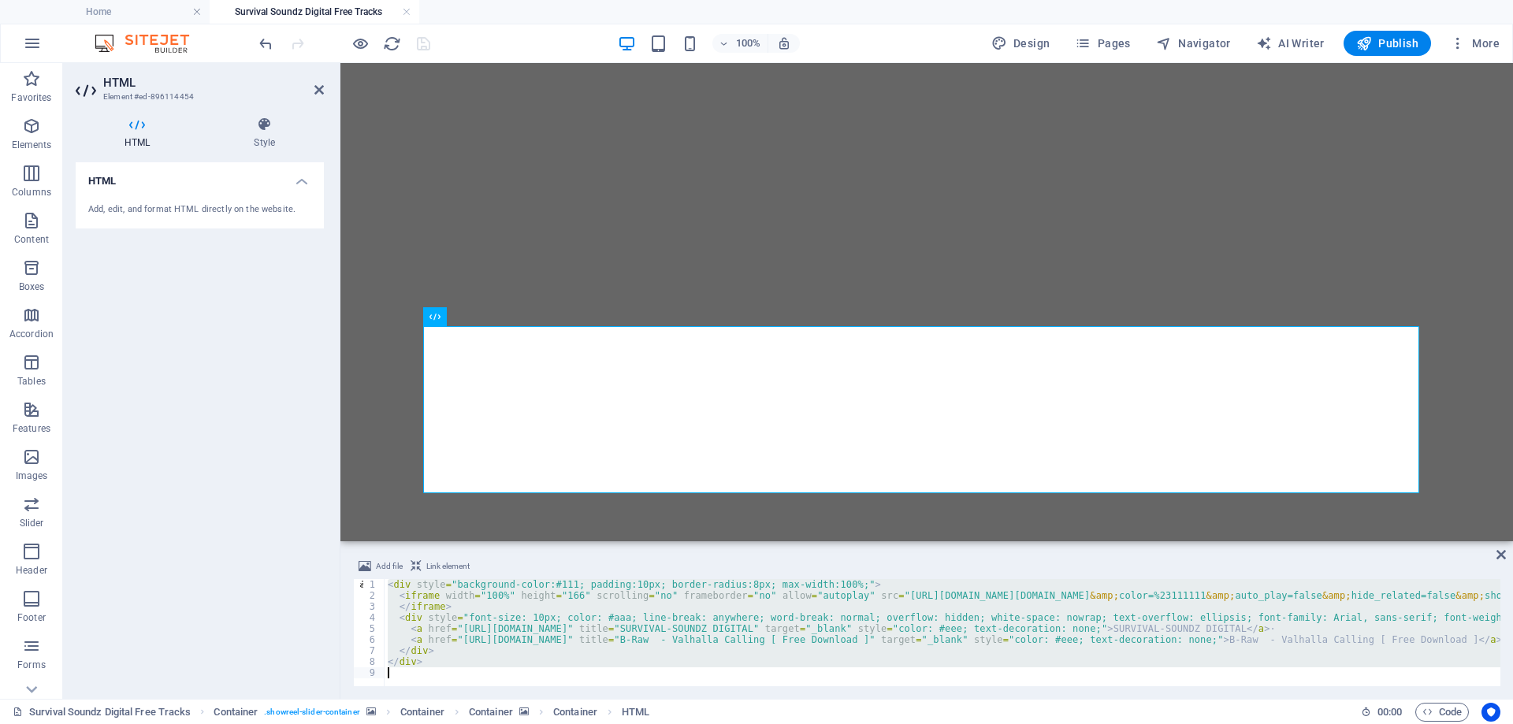
scroll to position [61, 0]
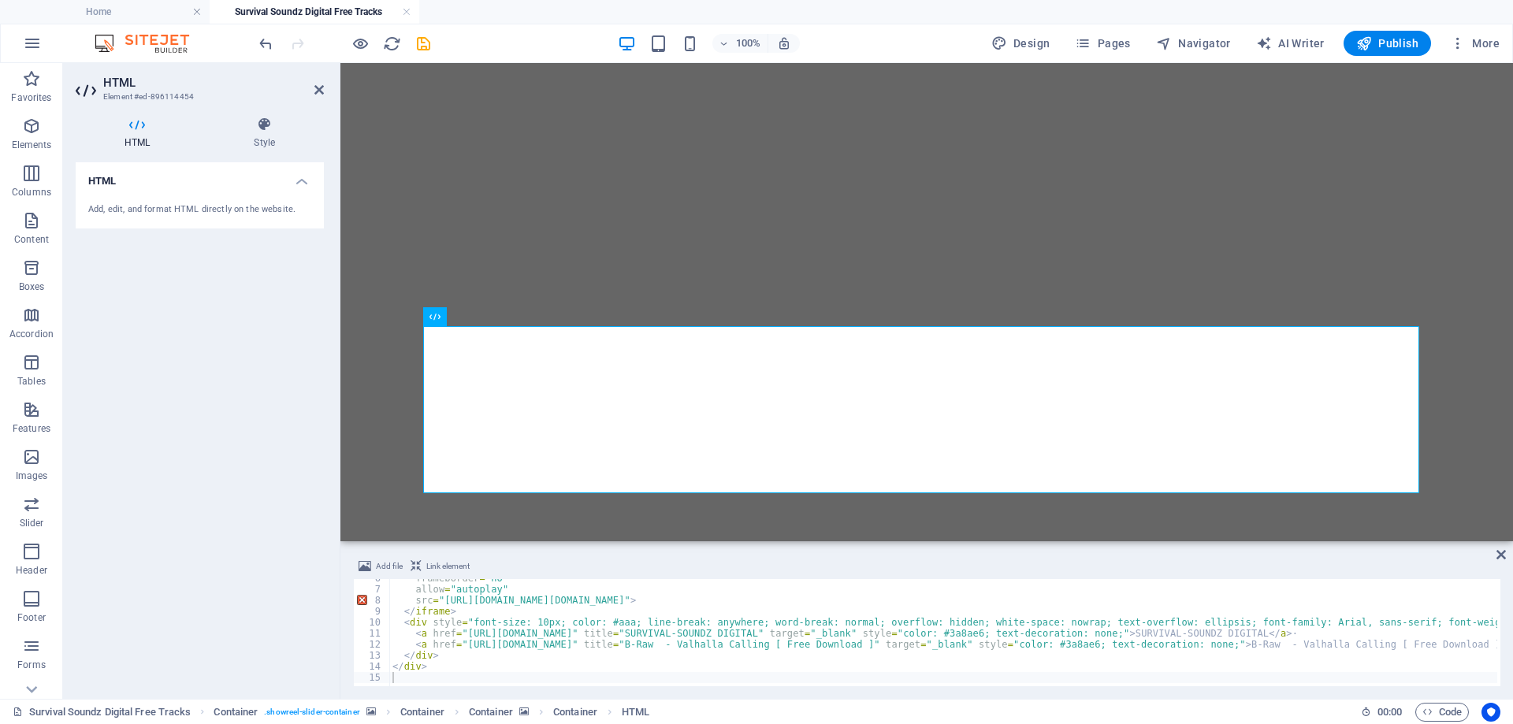
click at [222, 438] on div "HTML Add, edit, and format HTML directly on the website." at bounding box center [200, 424] width 248 height 524
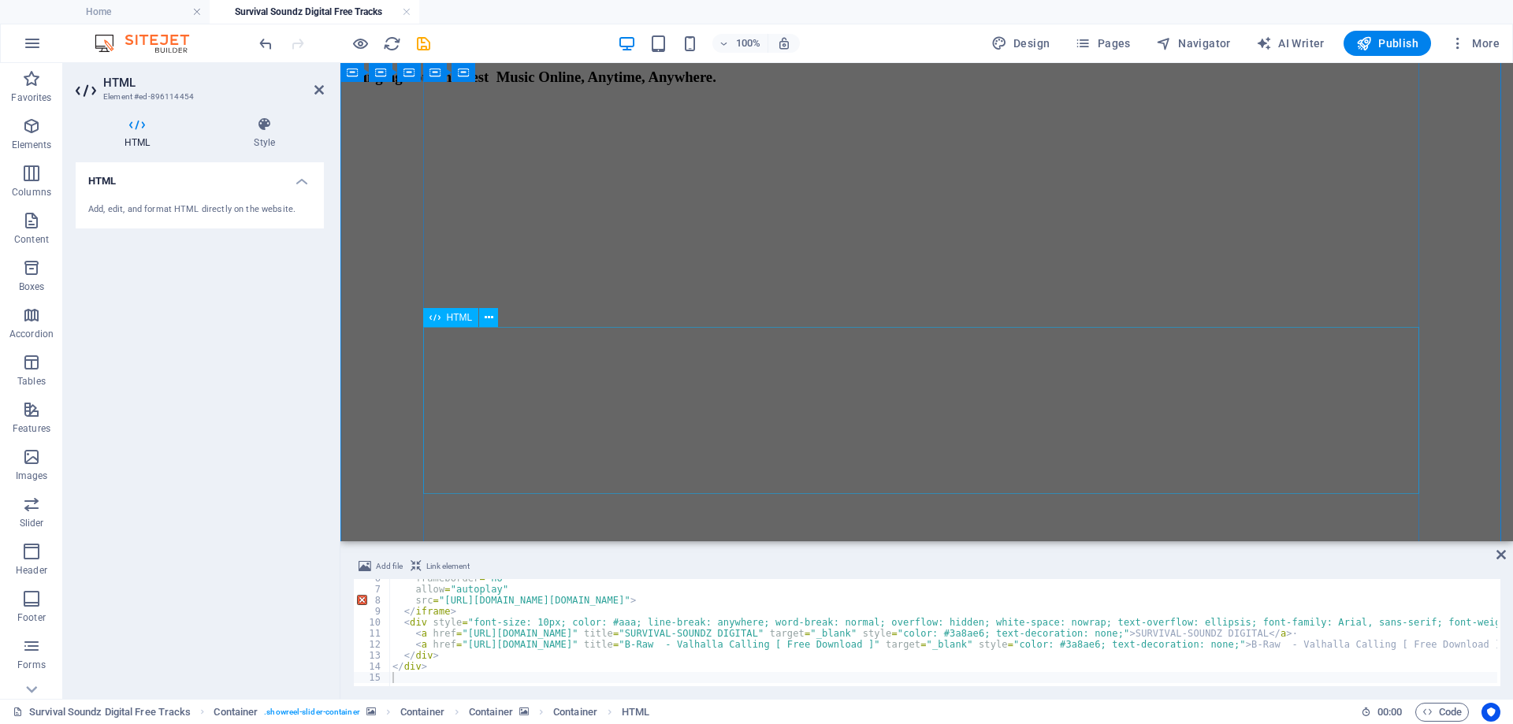
scroll to position [708, 0]
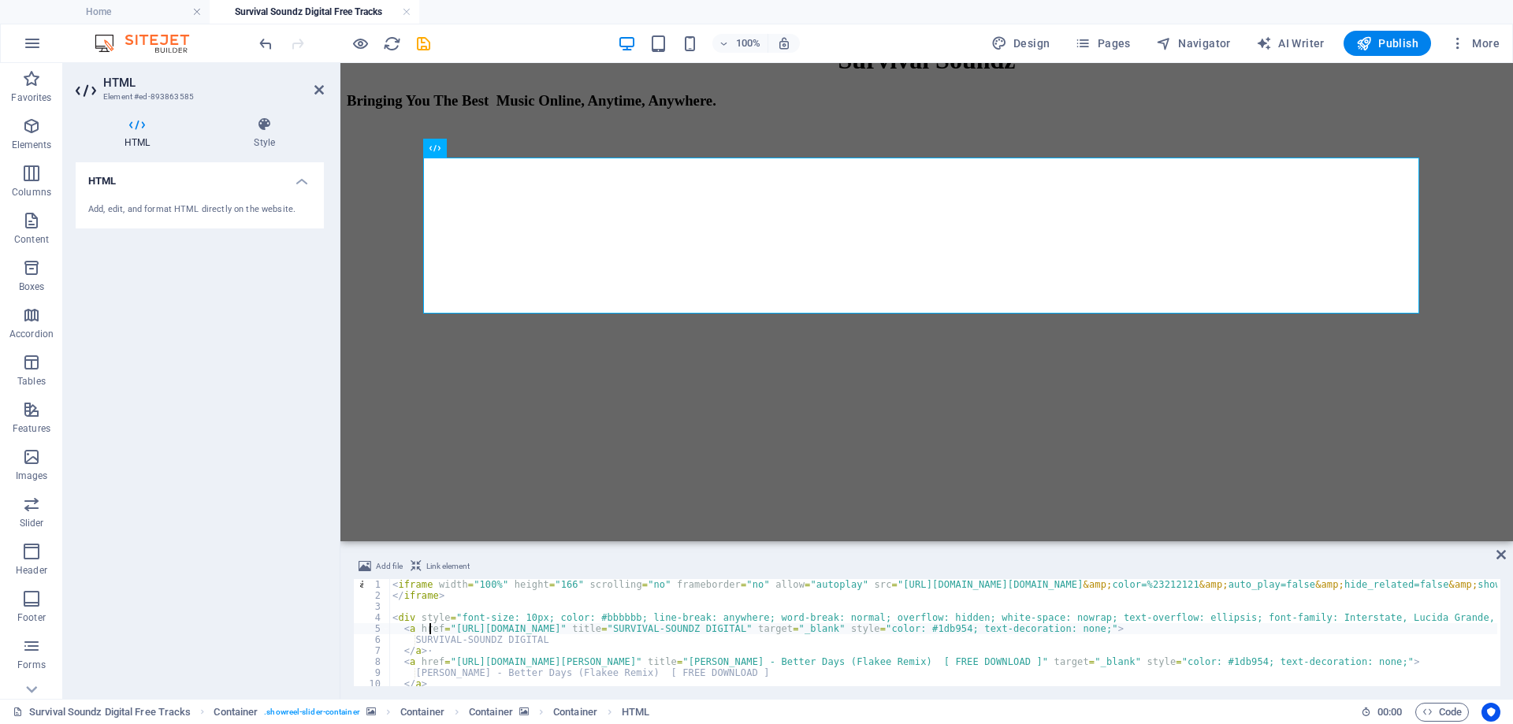
type textarea "</div>"
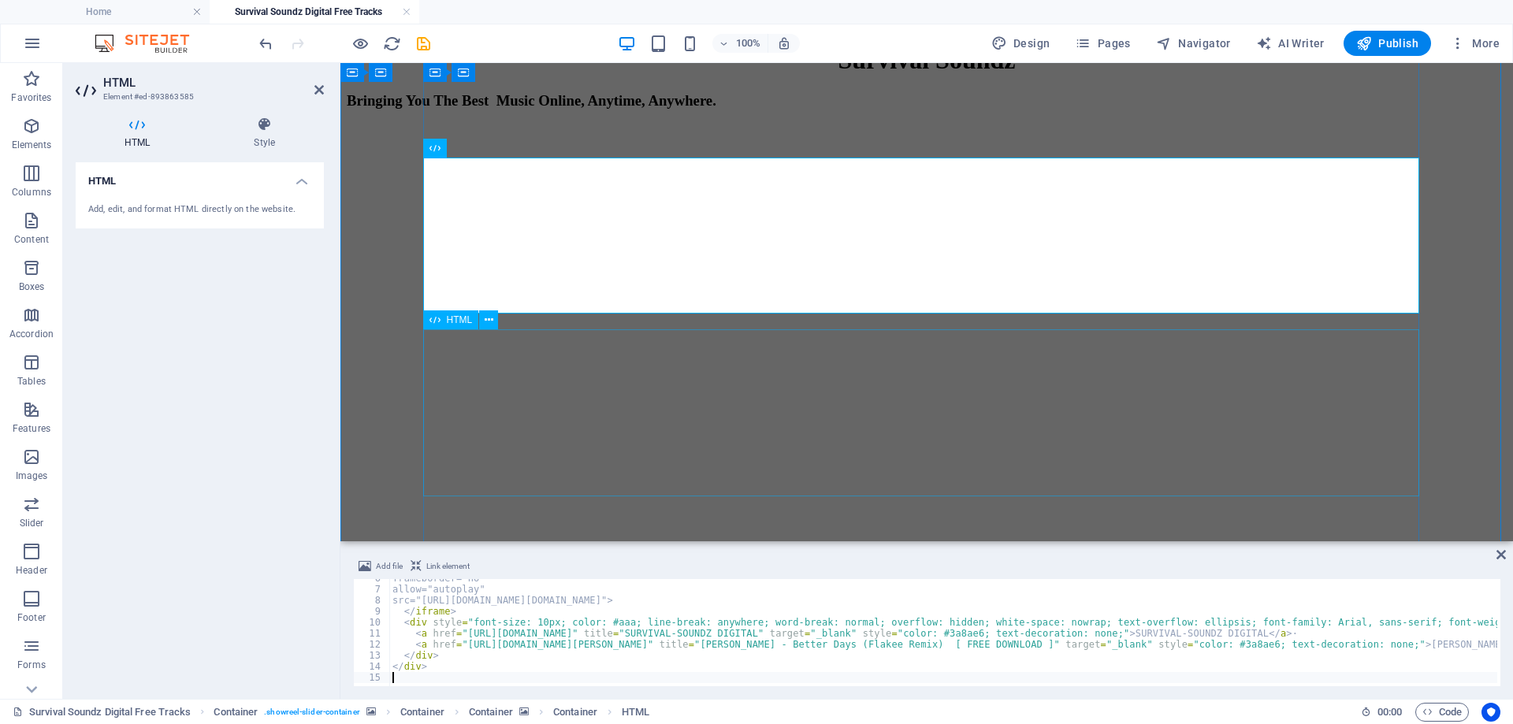
scroll to position [61, 0]
click at [181, 470] on div "HTML Add, edit, and format HTML directly on the website." at bounding box center [200, 424] width 248 height 524
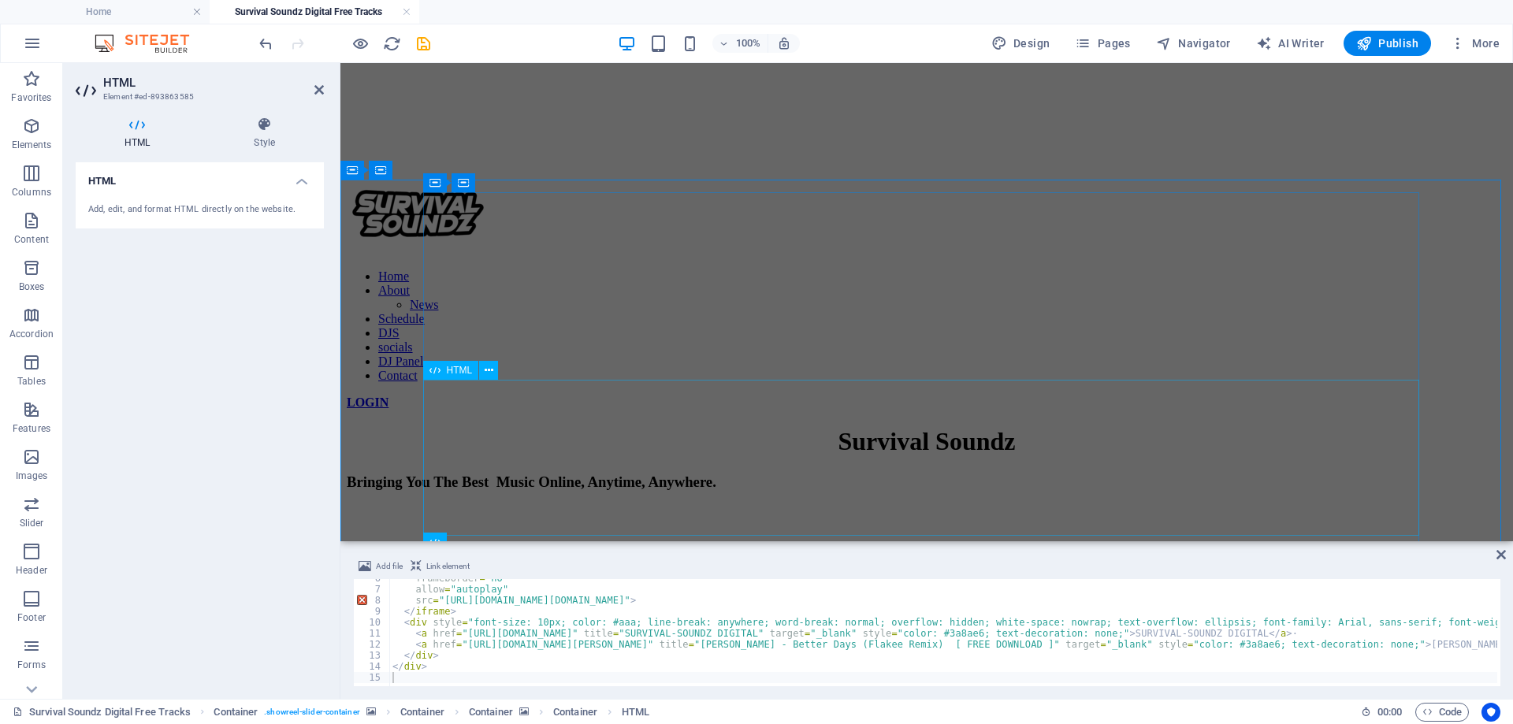
scroll to position [314, 0]
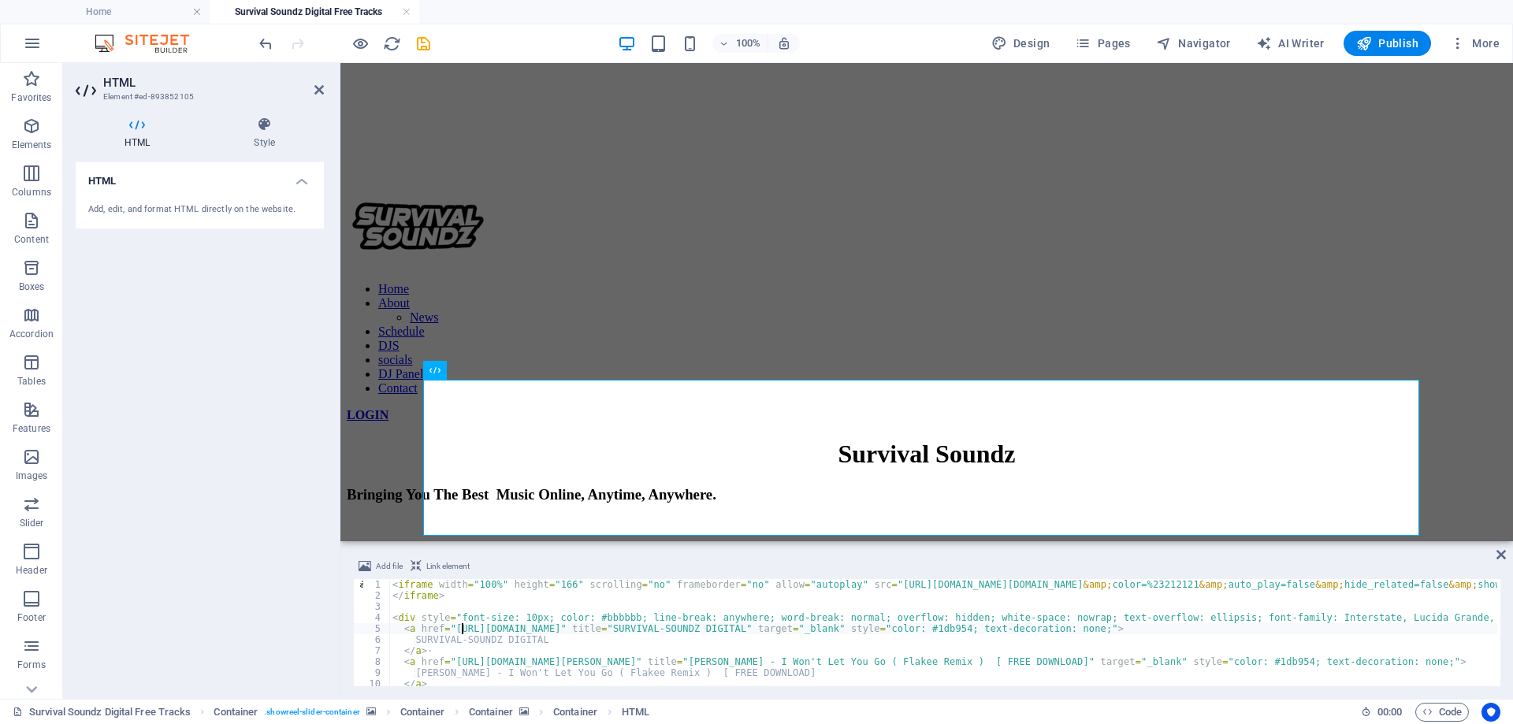
type textarea "</div>"
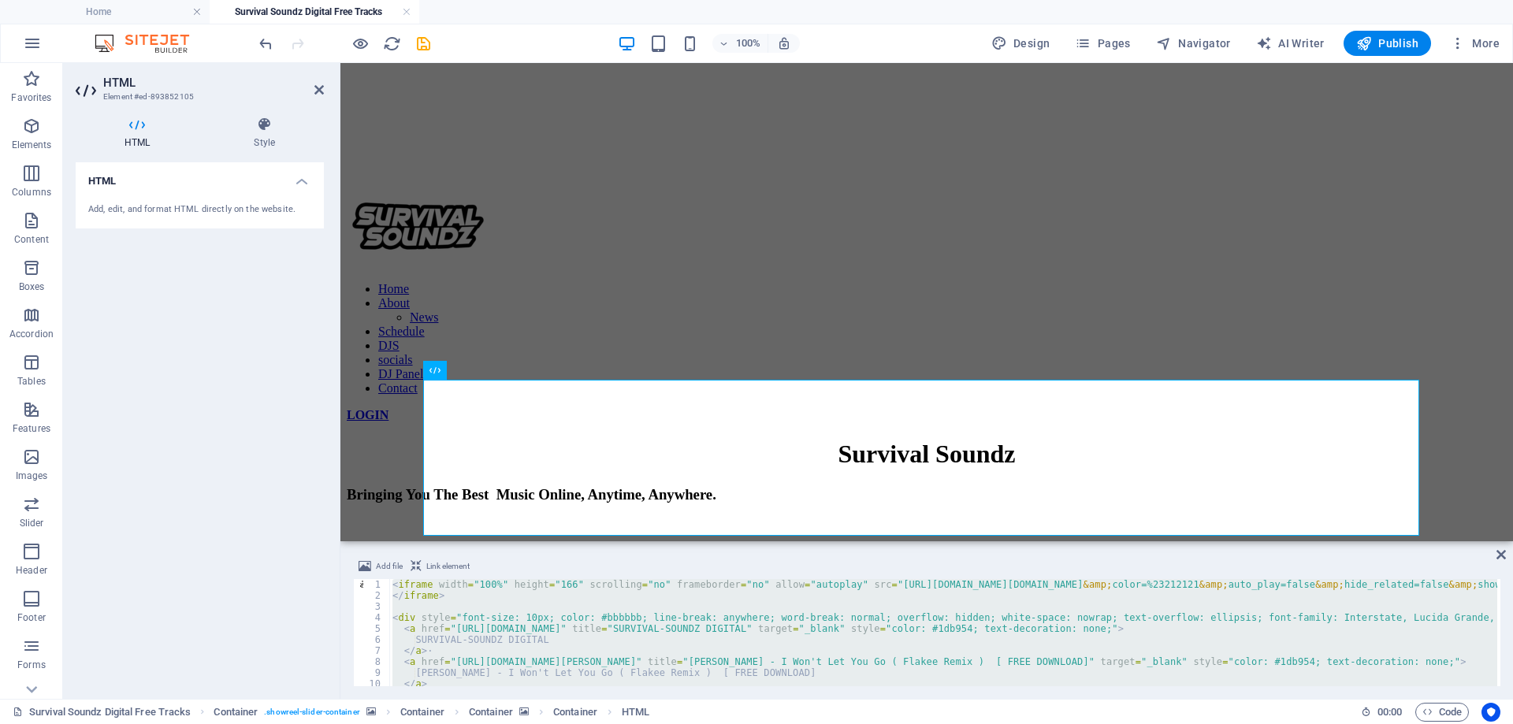
scroll to position [0, 4604]
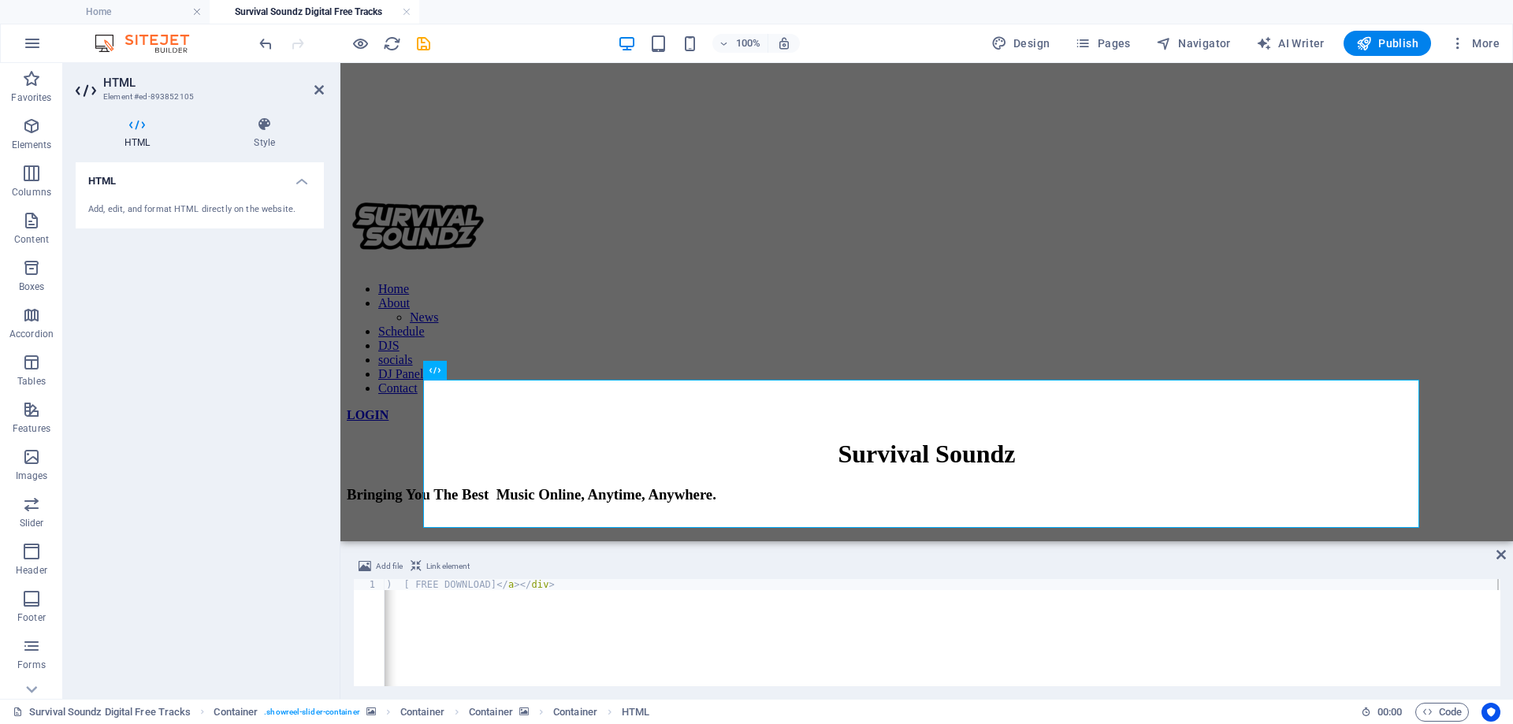
click at [242, 463] on div "HTML Add, edit, and format HTML directly on the website." at bounding box center [200, 424] width 248 height 524
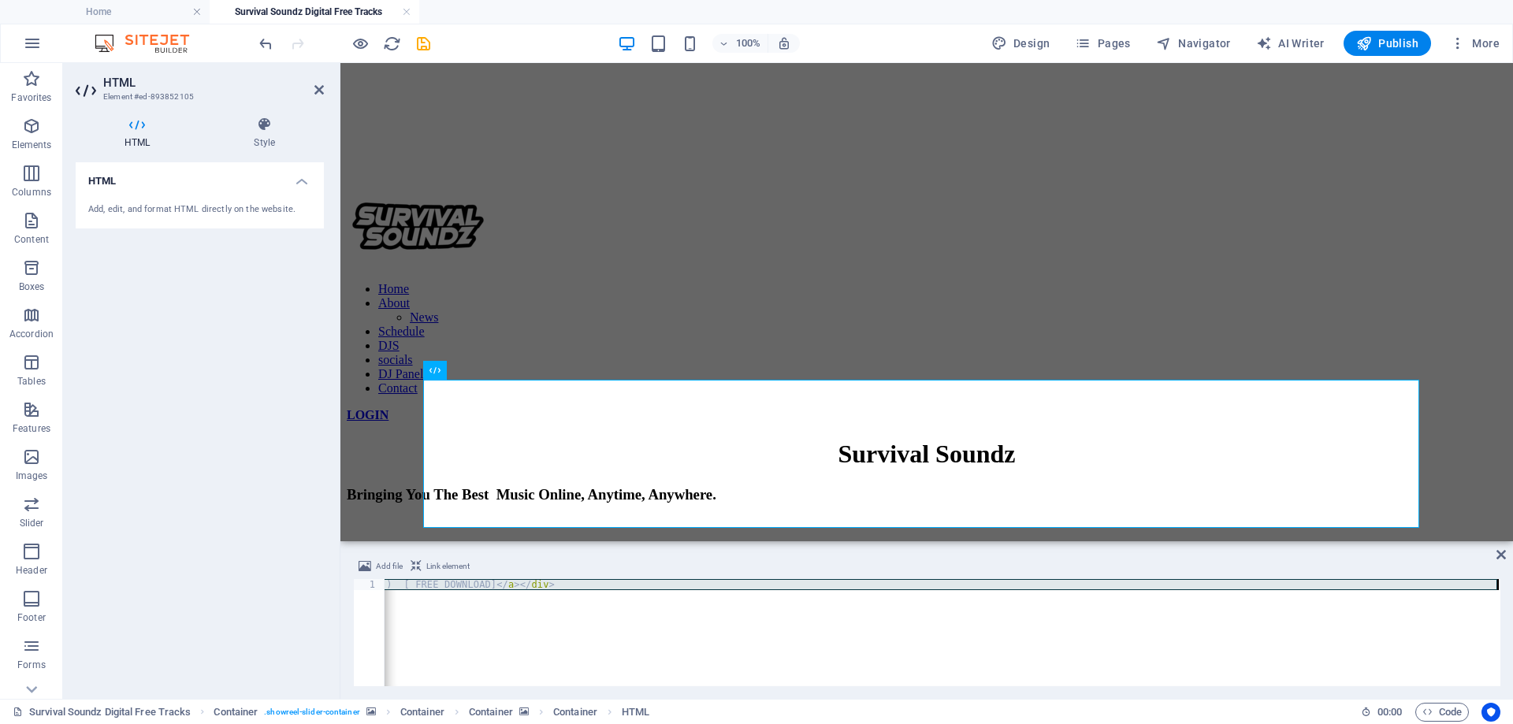
paste textarea
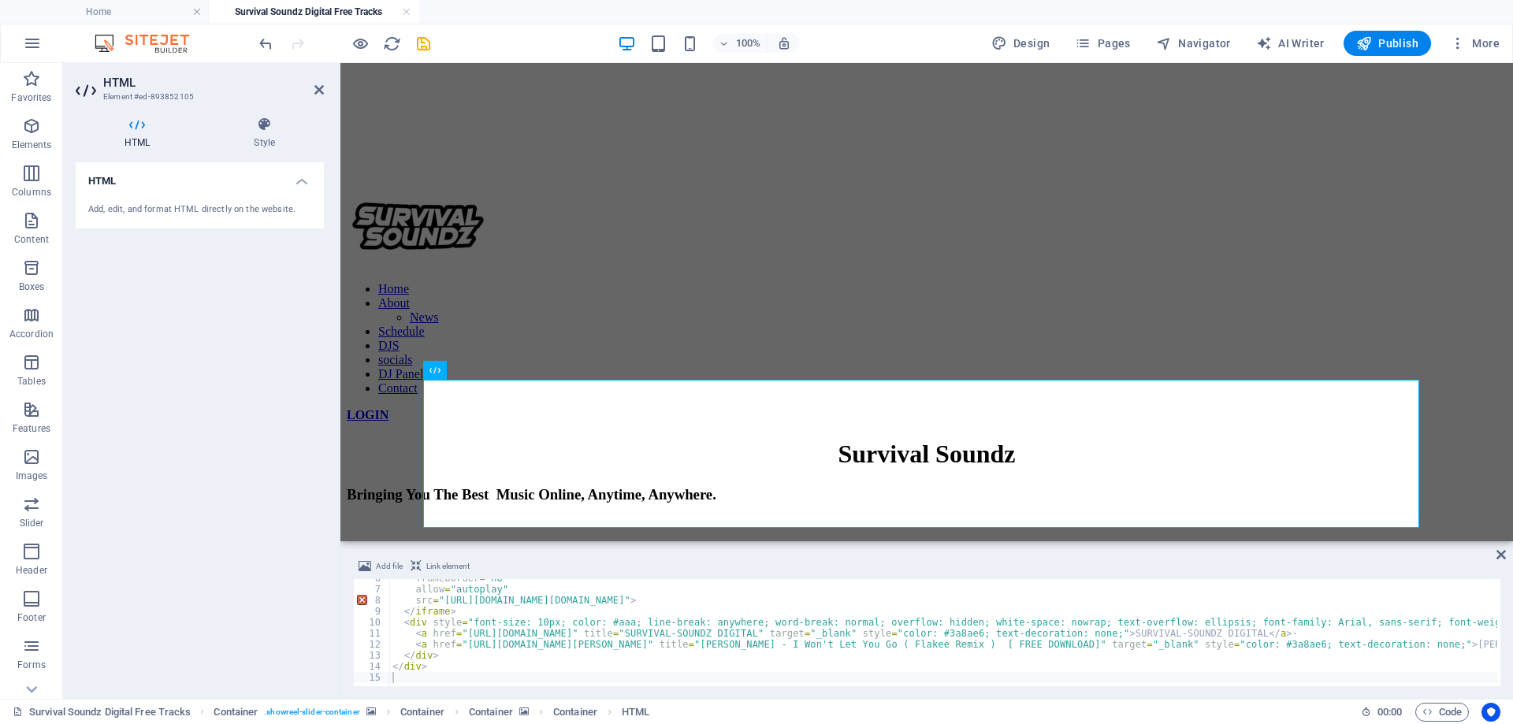
click at [183, 395] on div "HTML Add, edit, and format HTML directly on the website." at bounding box center [200, 424] width 248 height 524
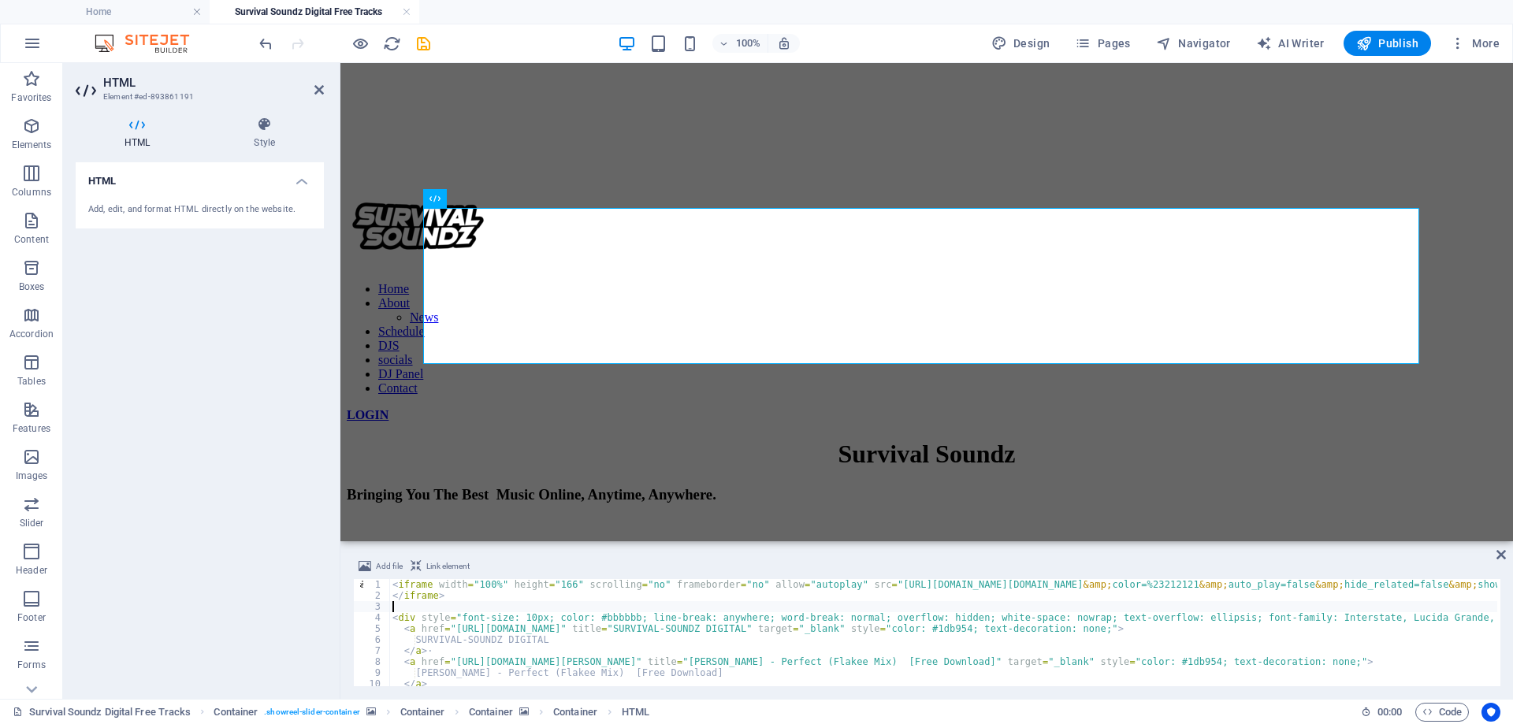
type textarea "</div>"
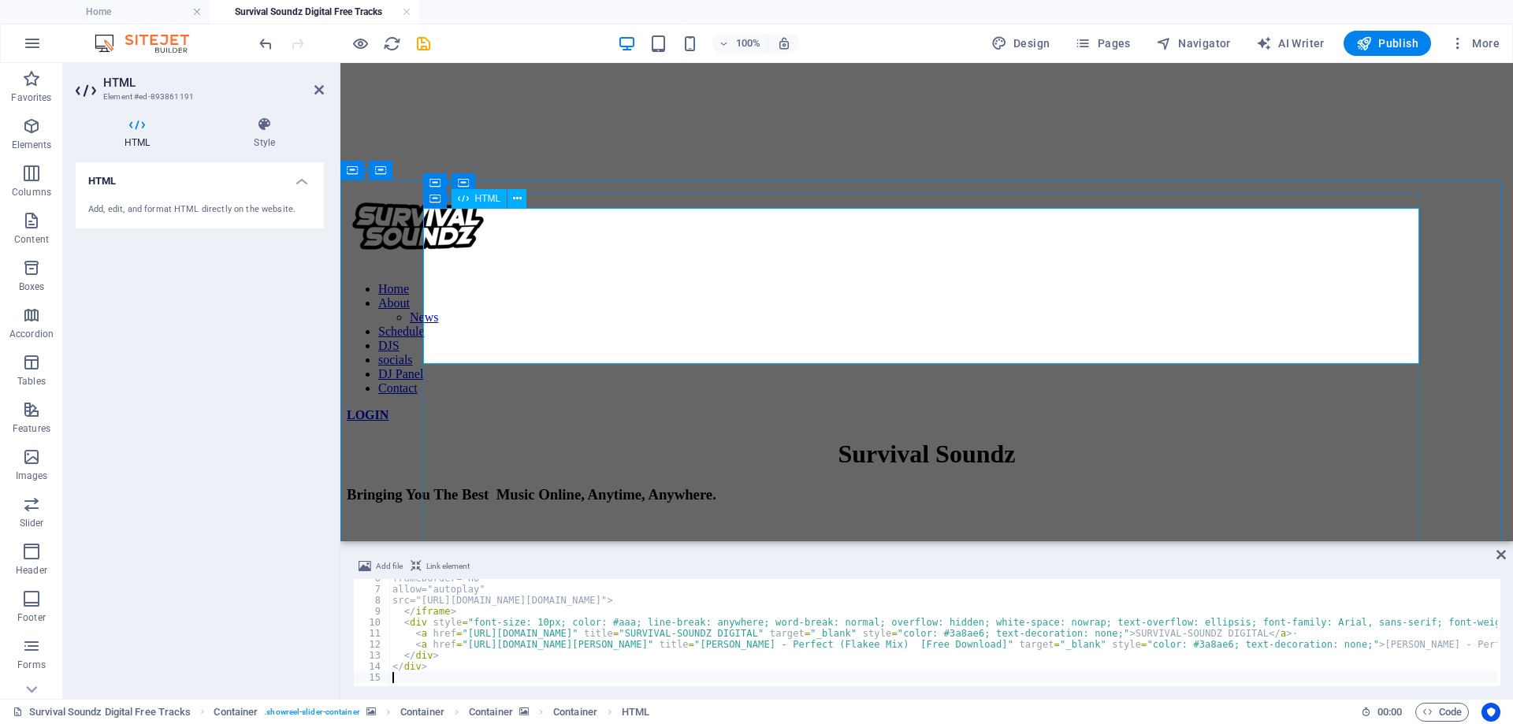
scroll to position [61, 0]
click at [268, 411] on div "HTML Add, edit, and format HTML directly on the website." at bounding box center [200, 424] width 248 height 524
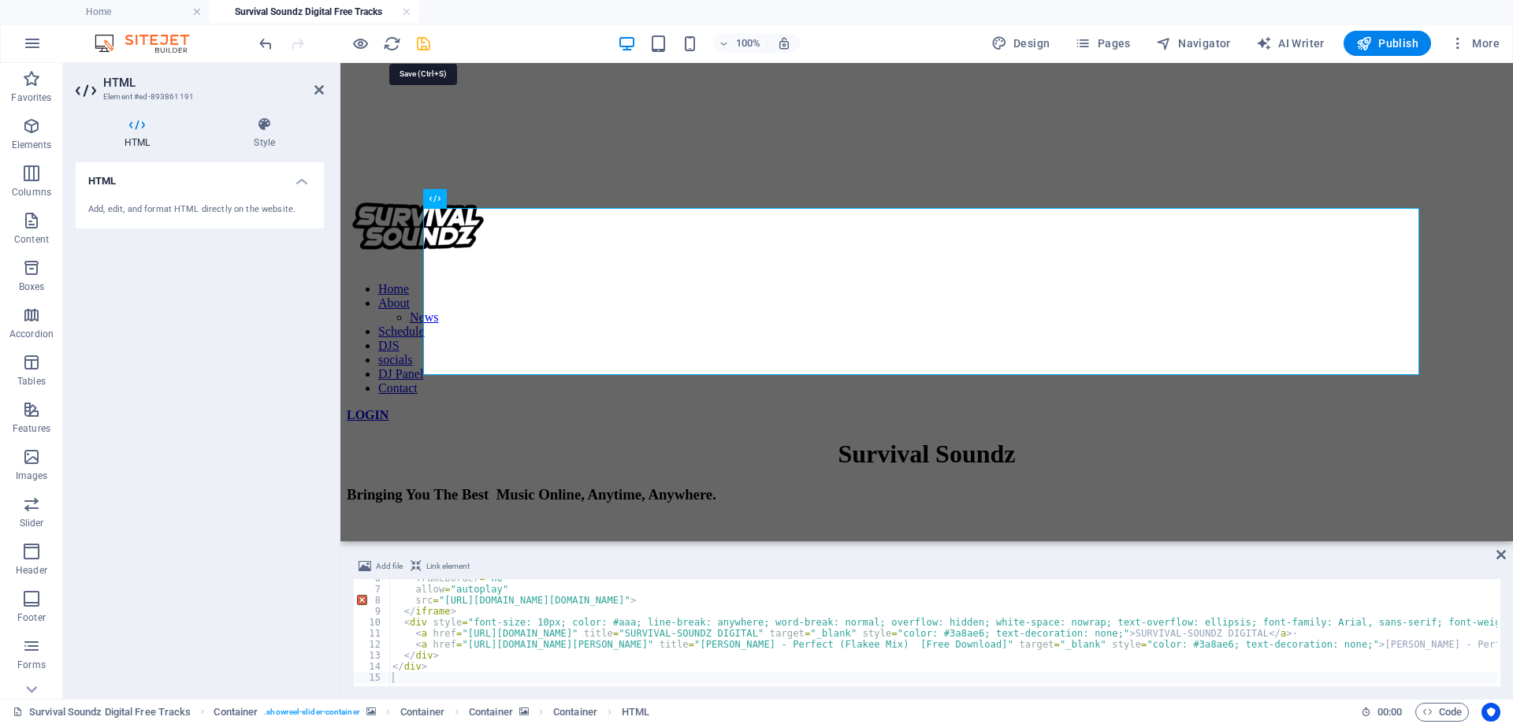
click at [425, 49] on icon "save" at bounding box center [424, 44] width 18 height 18
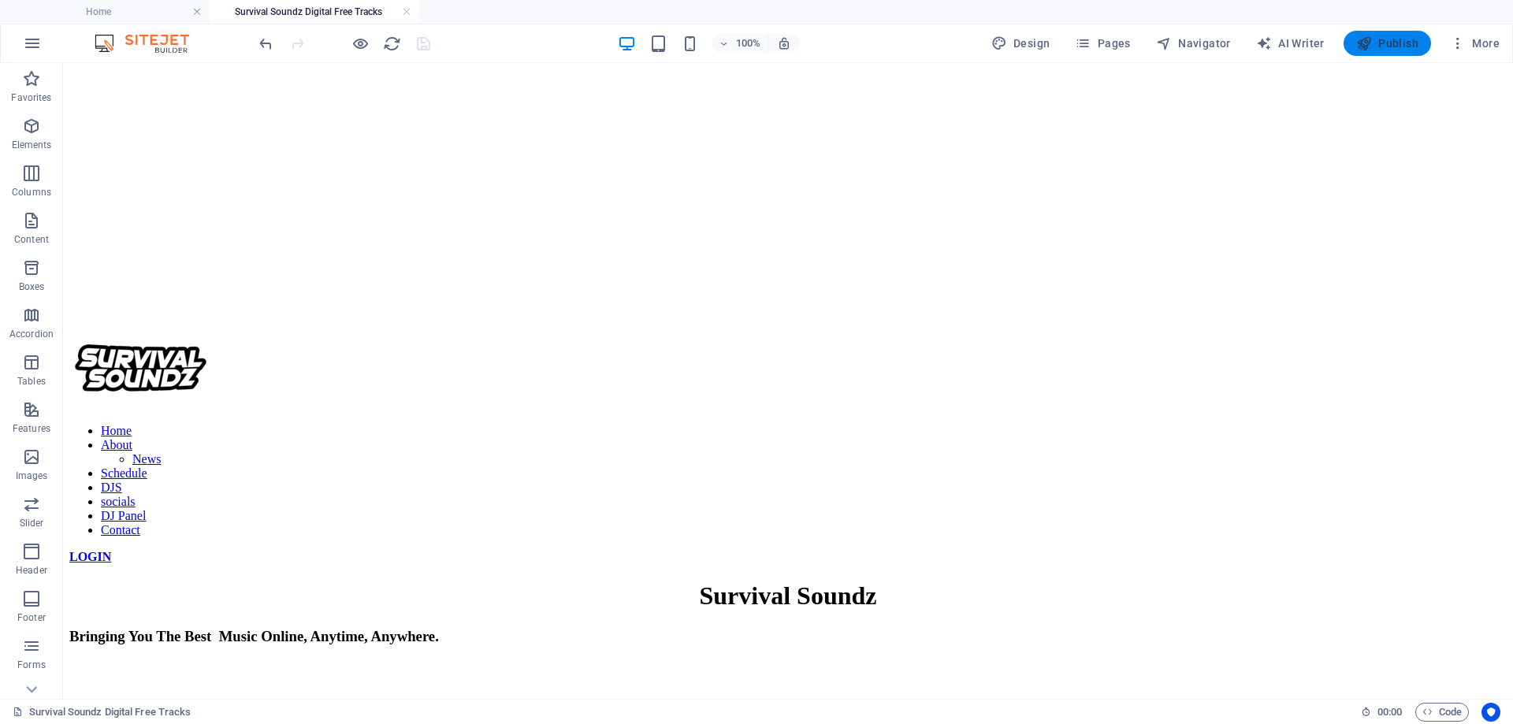
click at [1370, 46] on icon "button" at bounding box center [1364, 43] width 16 height 16
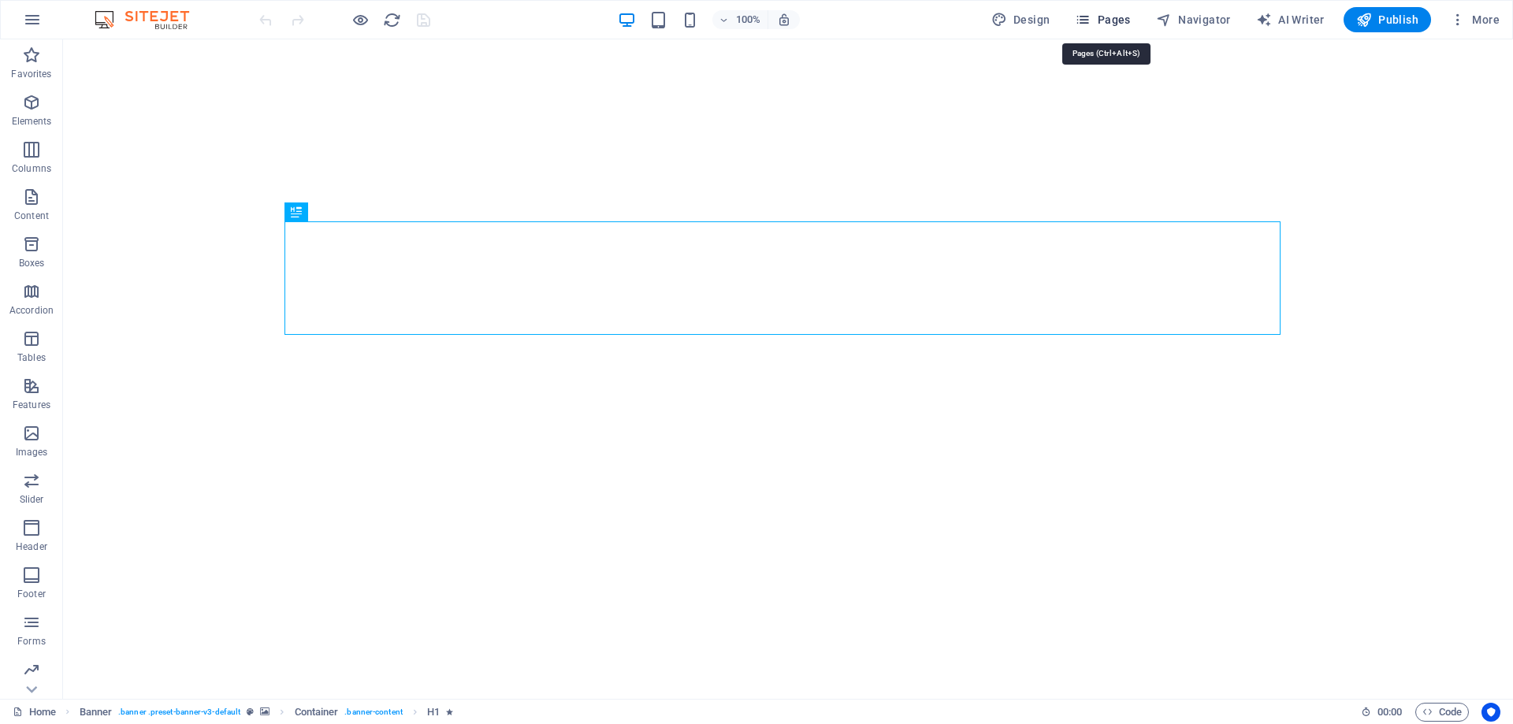
click at [1121, 17] on span "Pages" at bounding box center [1102, 20] width 55 height 16
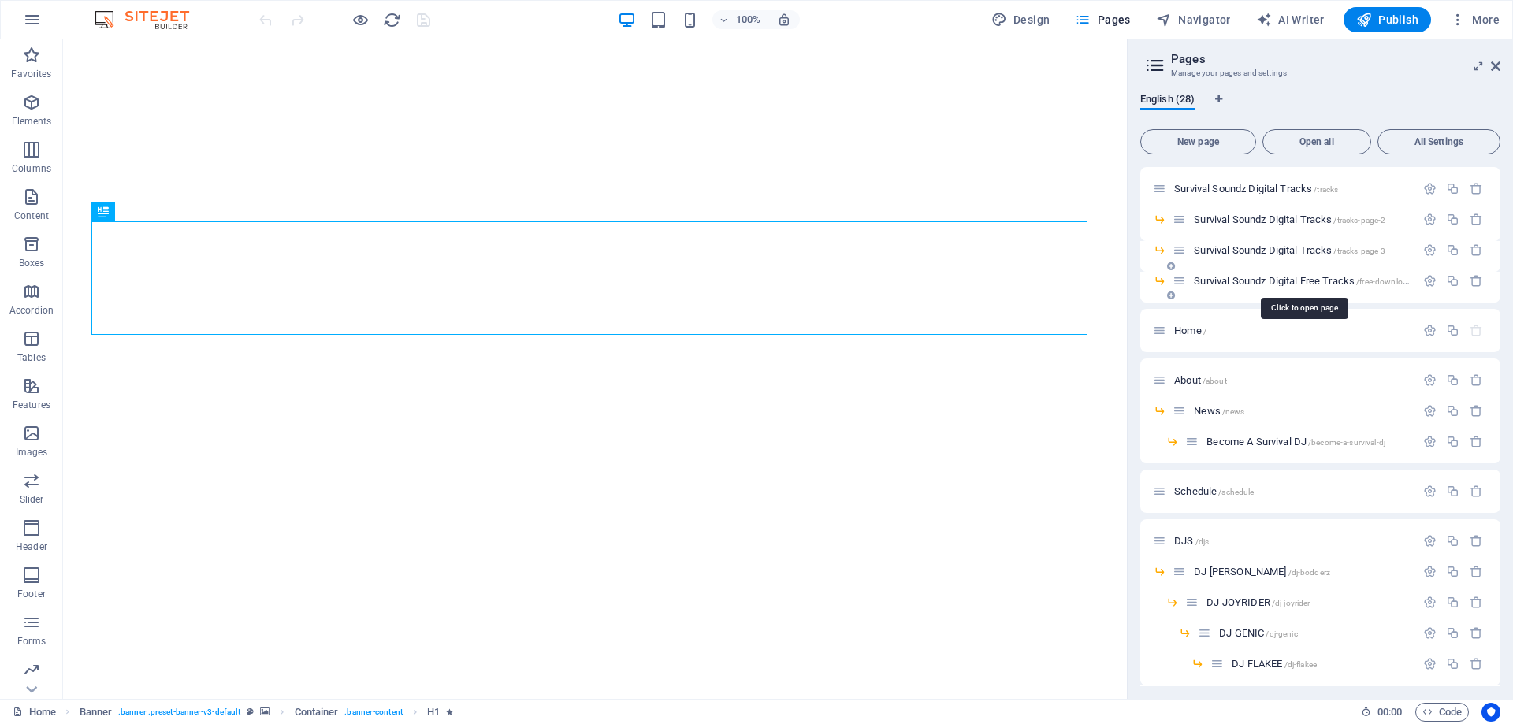
click at [1303, 285] on span "Survival Soundz Digital Free Tracks /free-downloads" at bounding box center [1304, 281] width 221 height 12
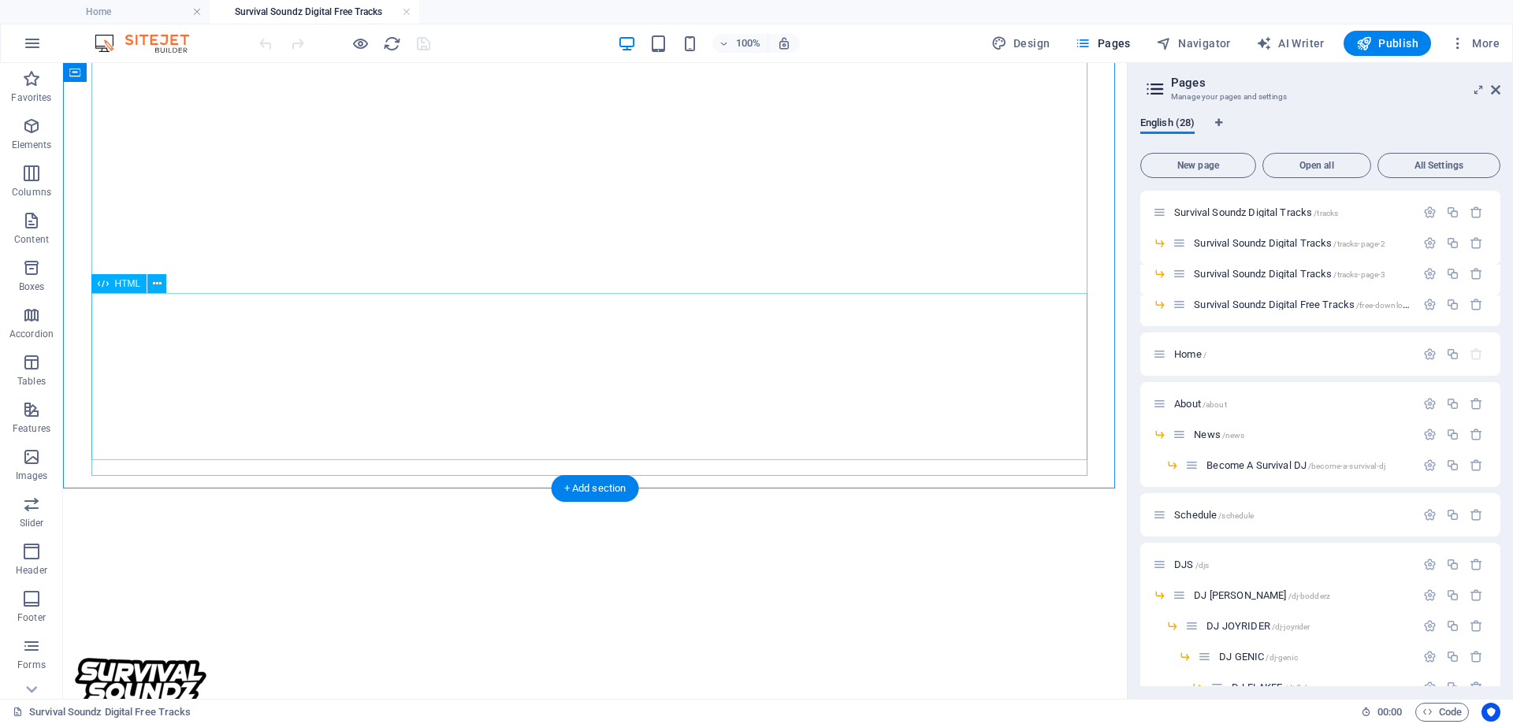
scroll to position [1467, 0]
click at [162, 287] on button at bounding box center [156, 283] width 19 height 19
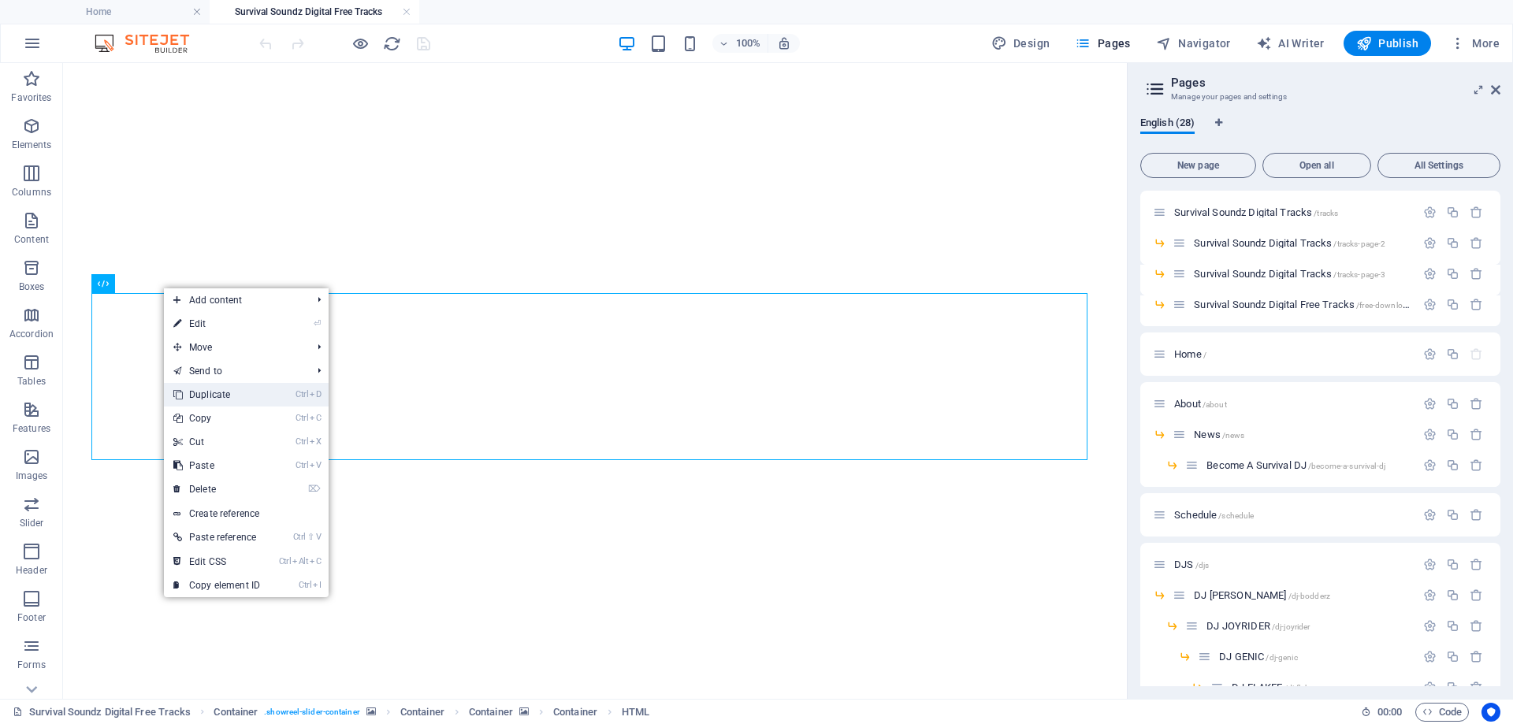
click at [212, 396] on link "Ctrl D Duplicate" at bounding box center [217, 395] width 106 height 24
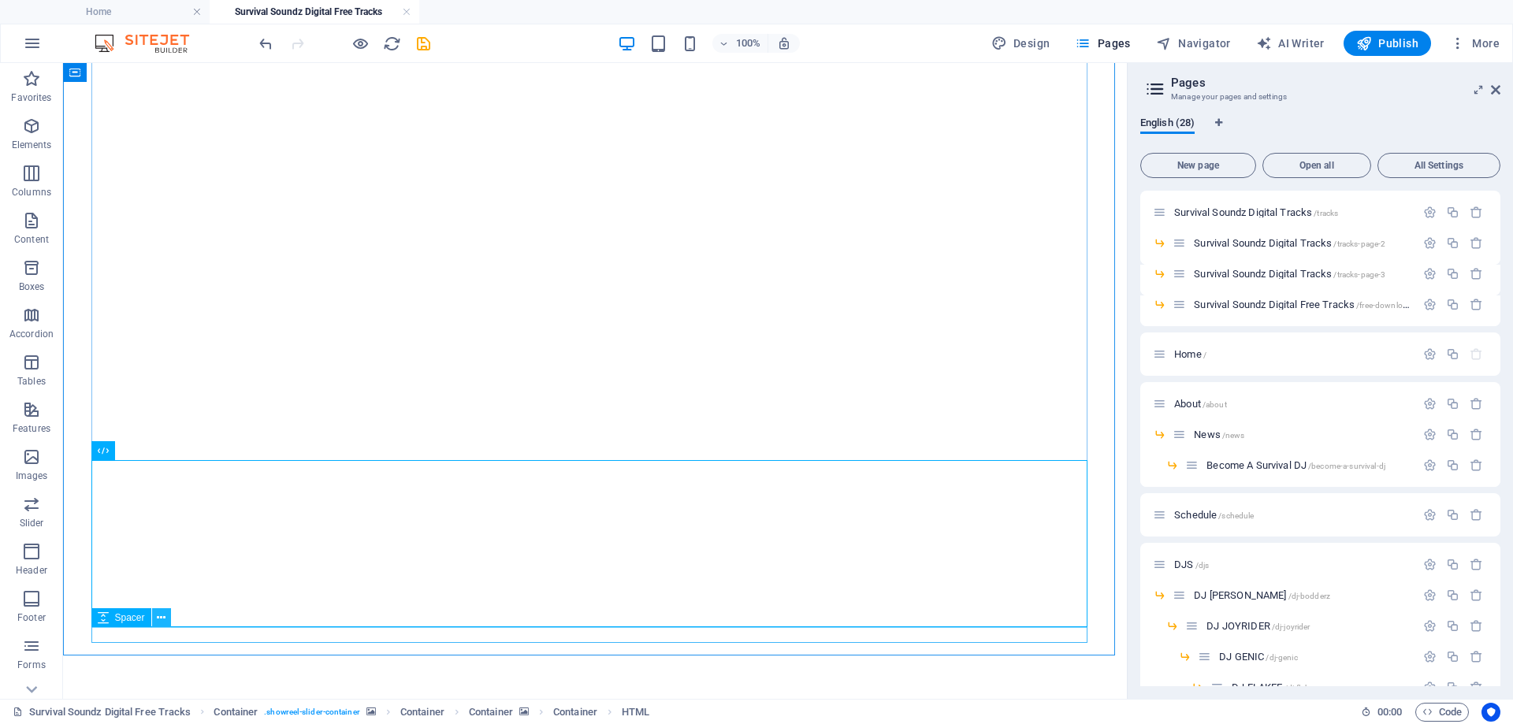
click at [166, 621] on button at bounding box center [161, 617] width 19 height 19
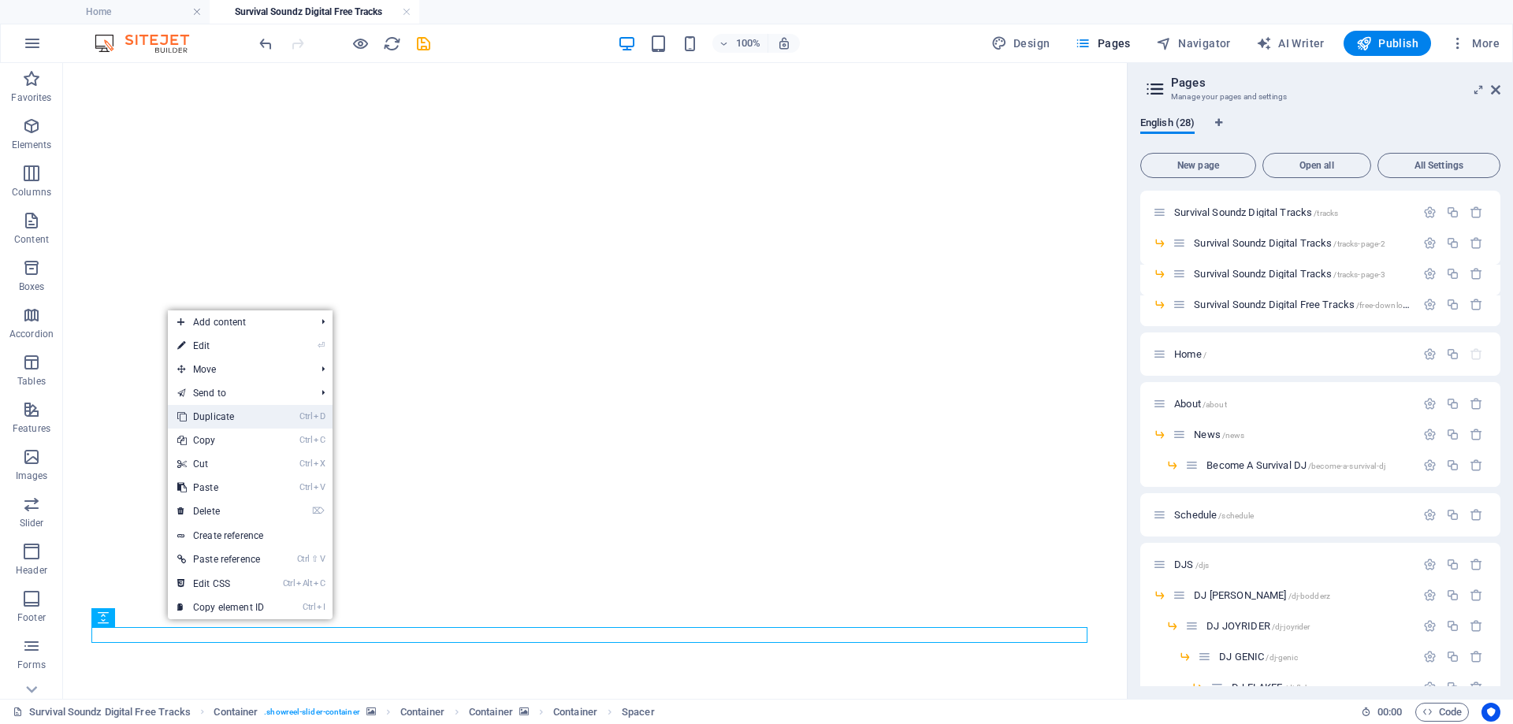
click at [219, 414] on link "Ctrl D Duplicate" at bounding box center [221, 417] width 106 height 24
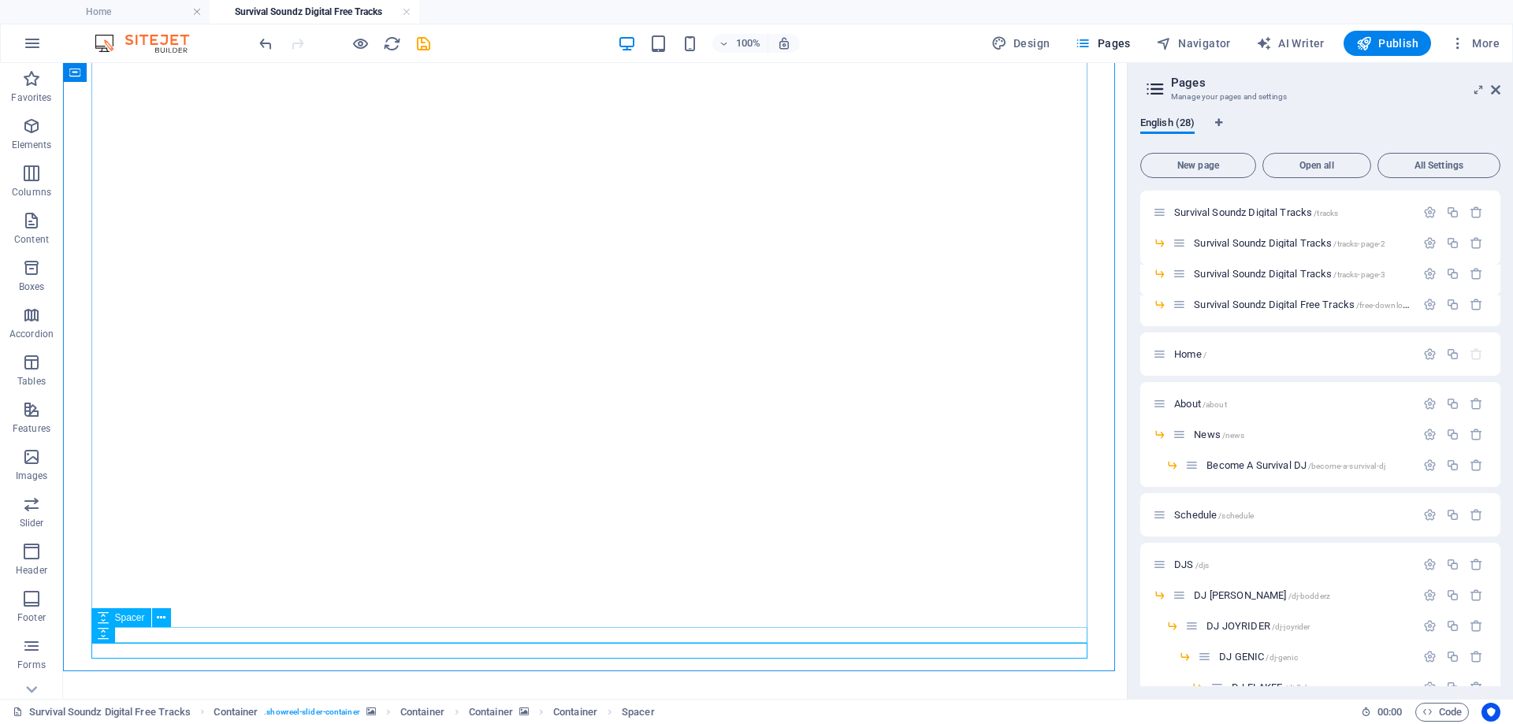
scroll to position [1486, 0]
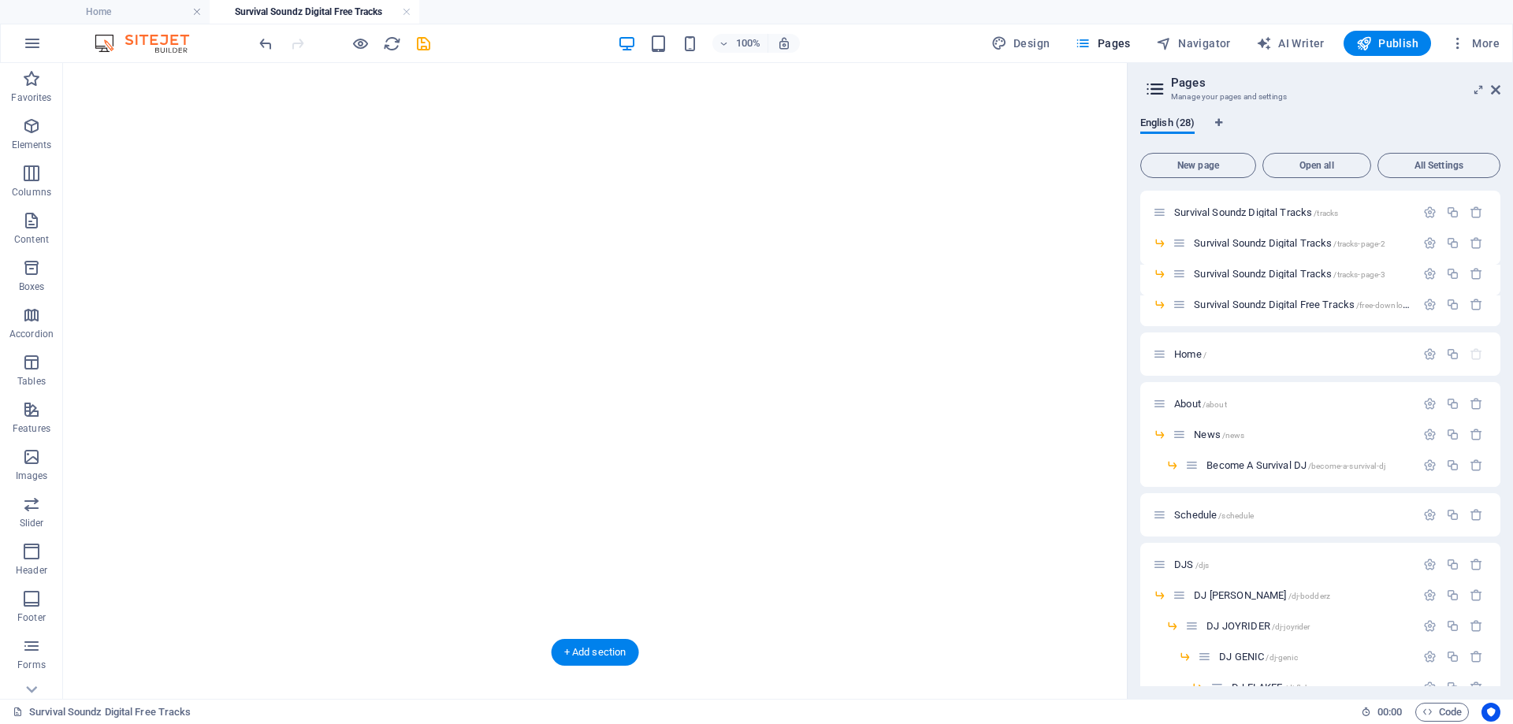
drag, startPoint x: 192, startPoint y: 682, endPoint x: 157, endPoint y: 489, distance: 197.0
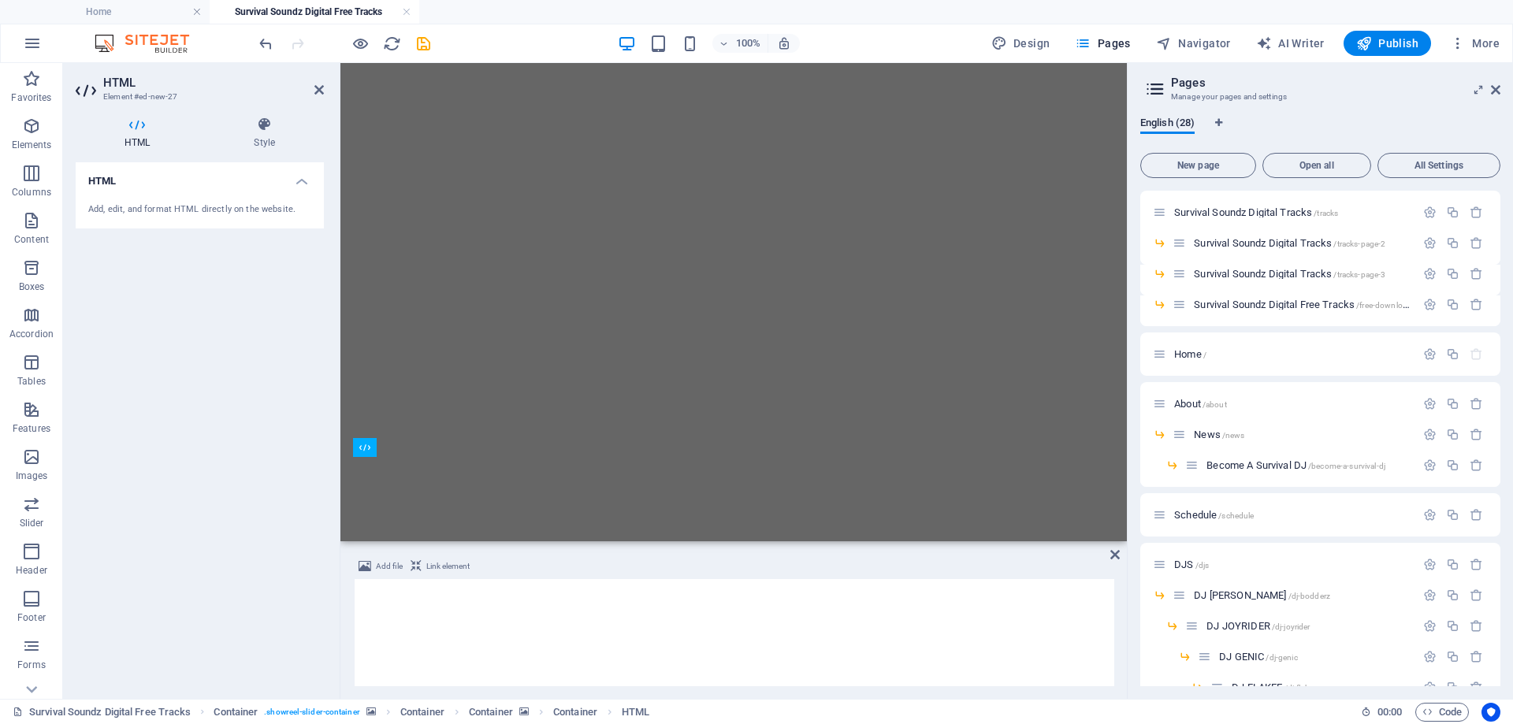
scroll to position [1345, 0]
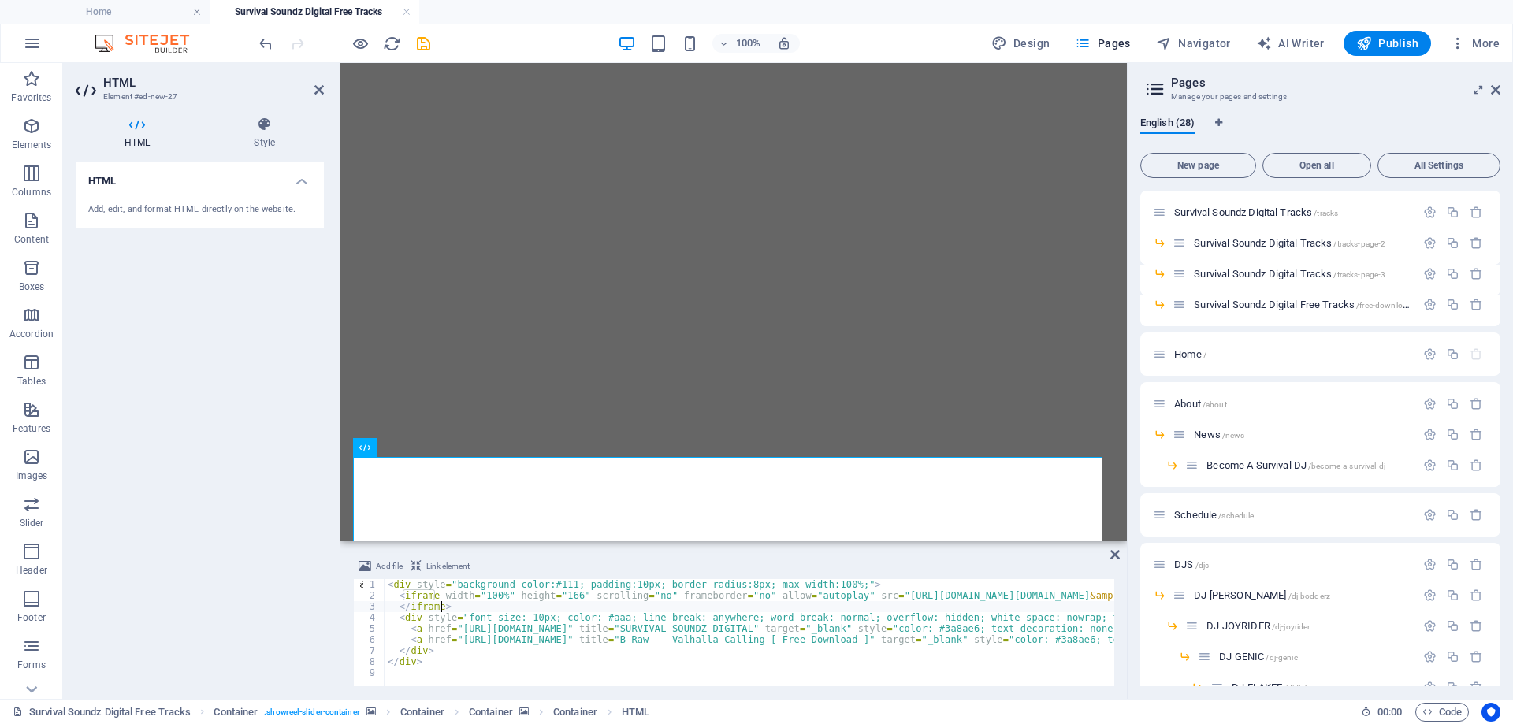
type textarea "</div>"
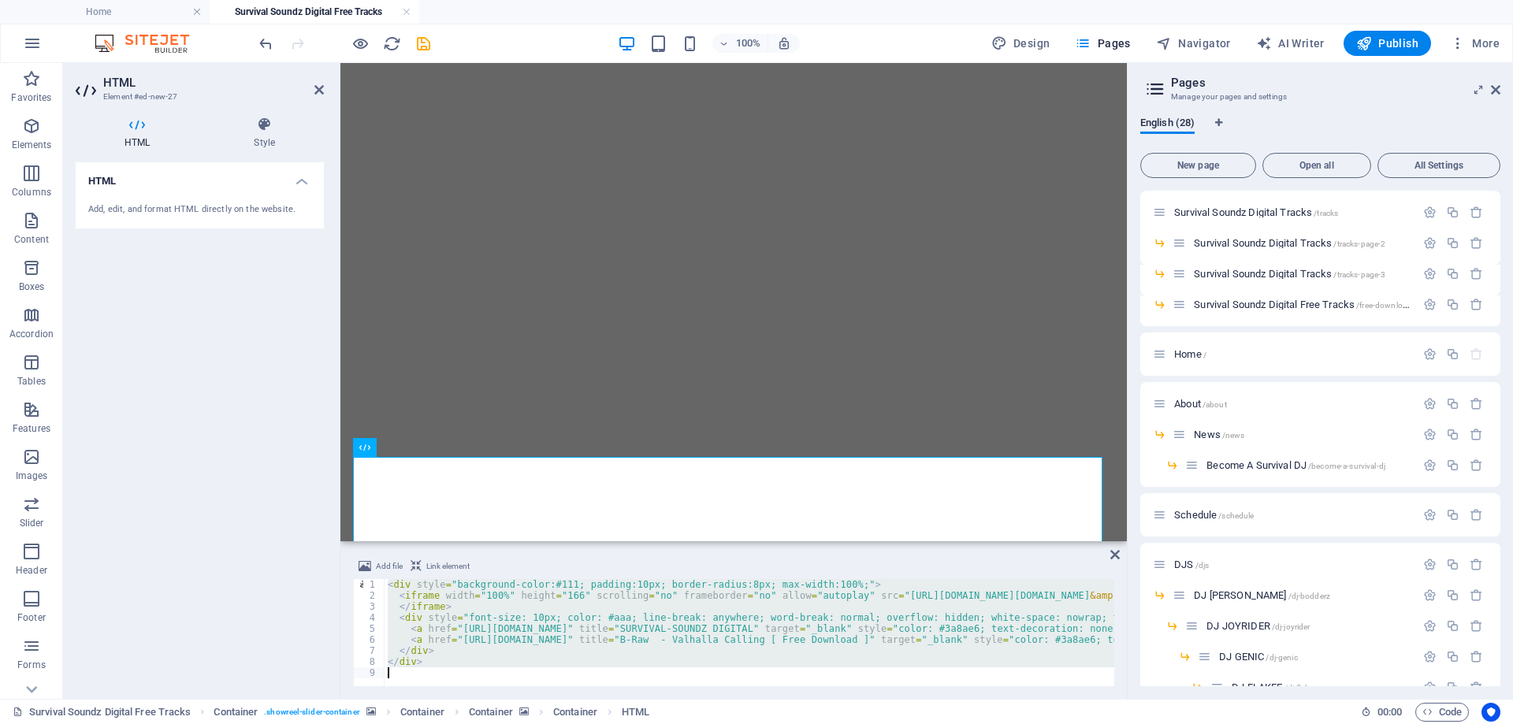
scroll to position [61, 0]
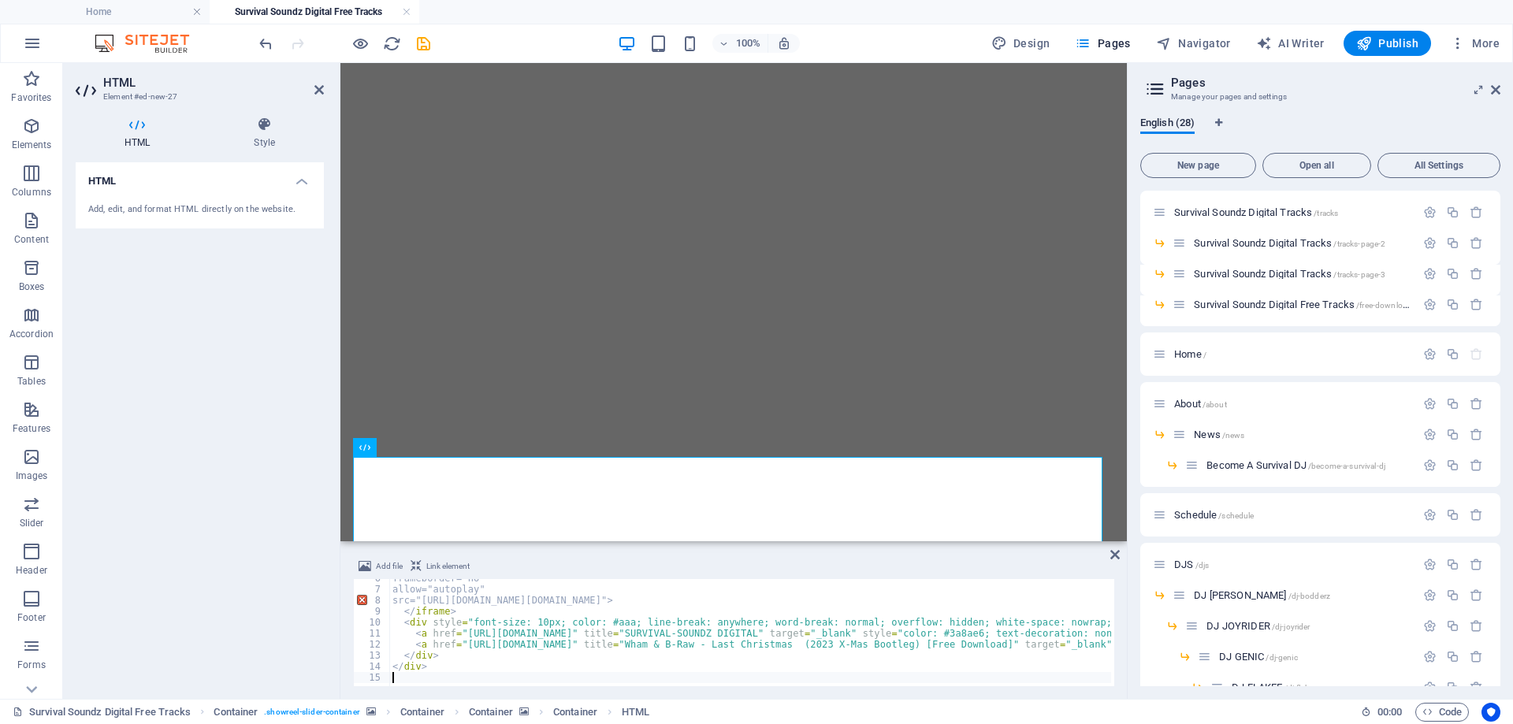
click at [221, 505] on div "HTML Add, edit, and format HTML directly on the website." at bounding box center [200, 424] width 248 height 524
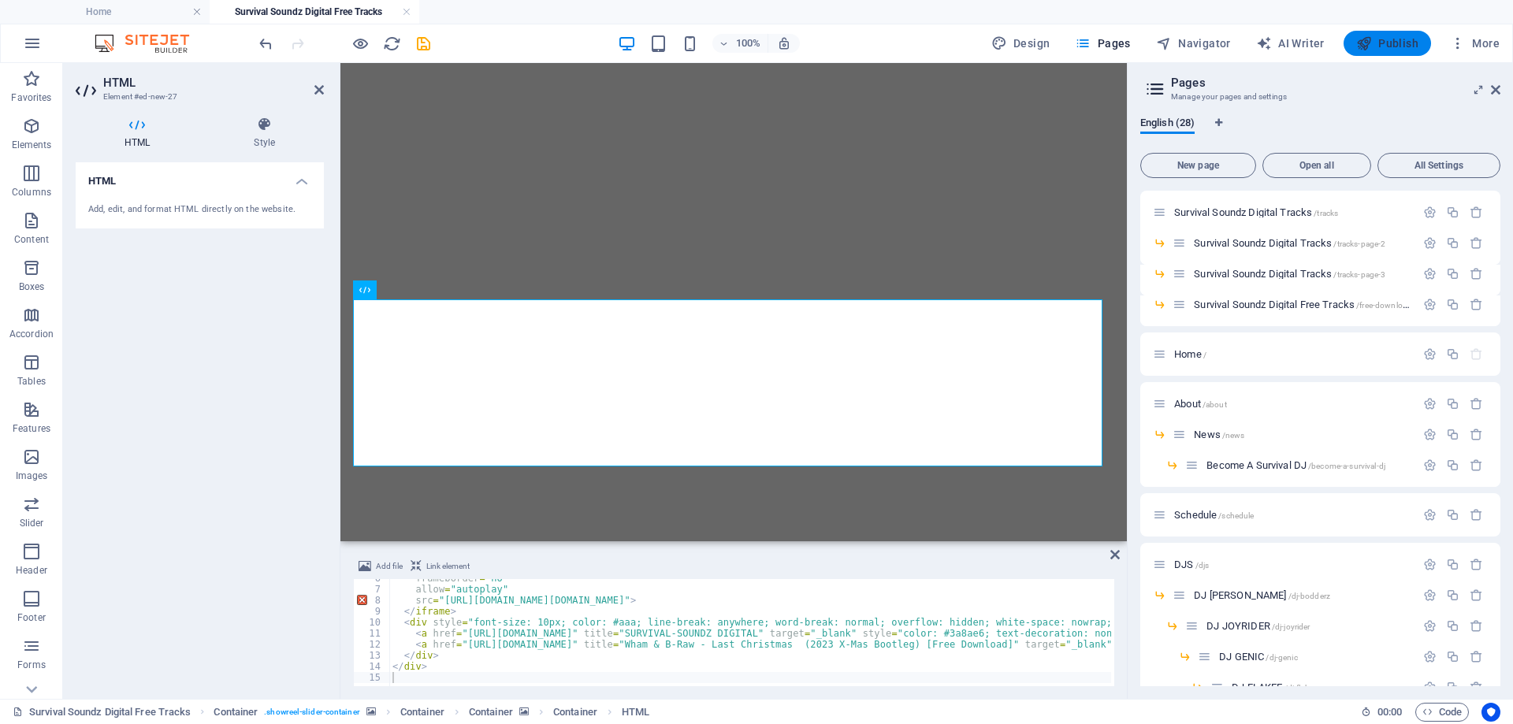
click at [1383, 39] on span "Publish" at bounding box center [1387, 43] width 62 height 16
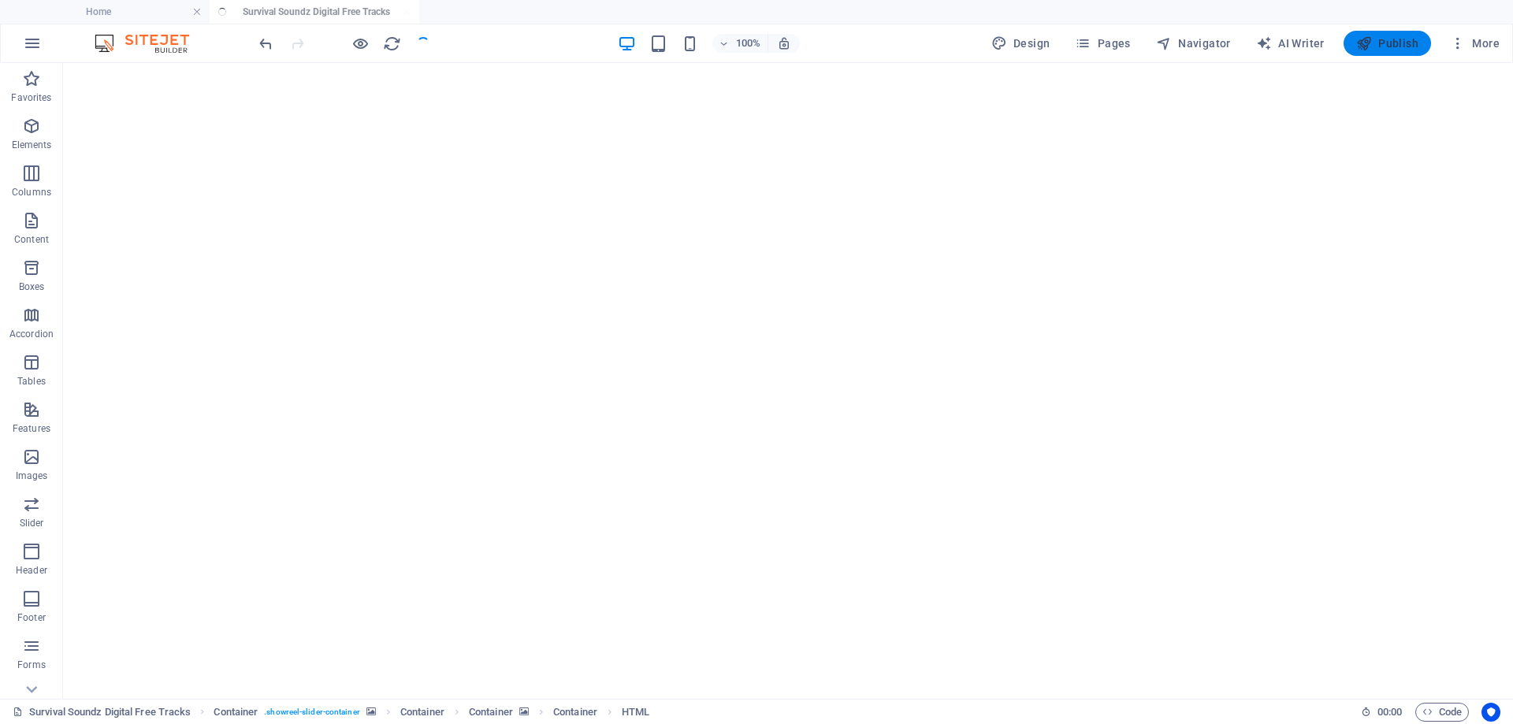
scroll to position [1644, 0]
